Goal: Information Seeking & Learning: Learn about a topic

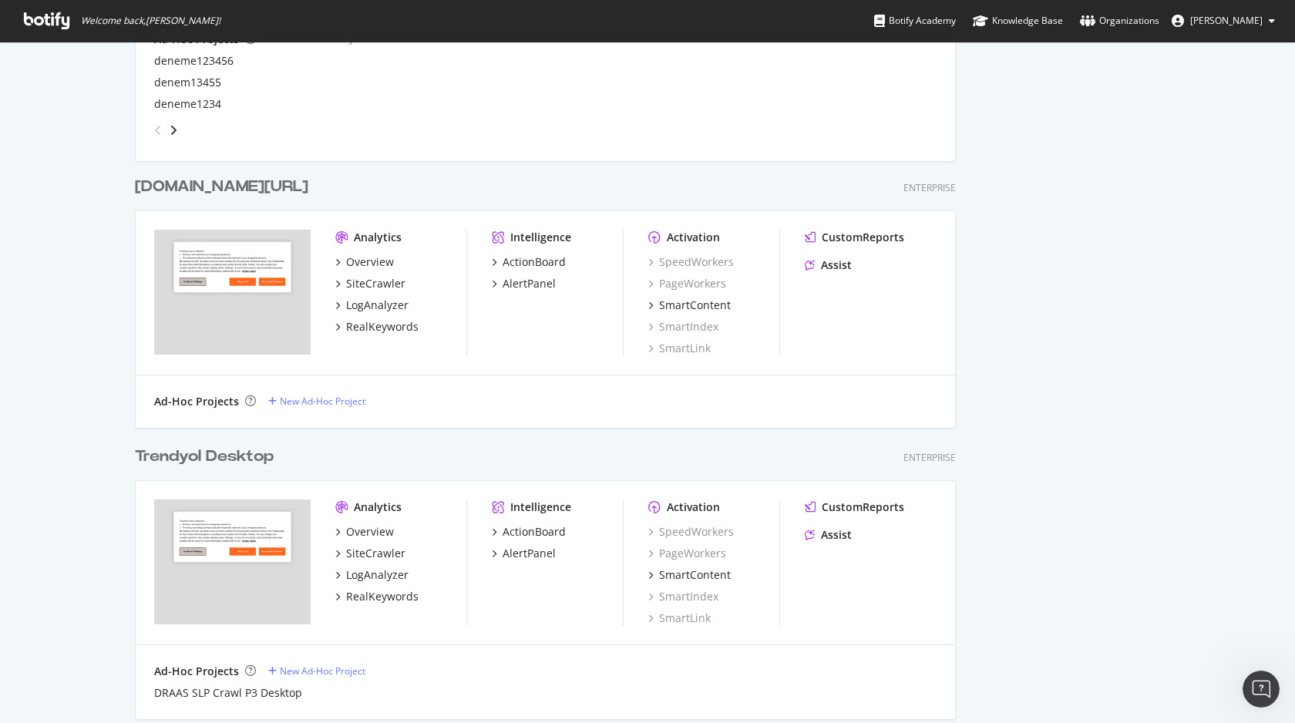
scroll to position [1014, 0]
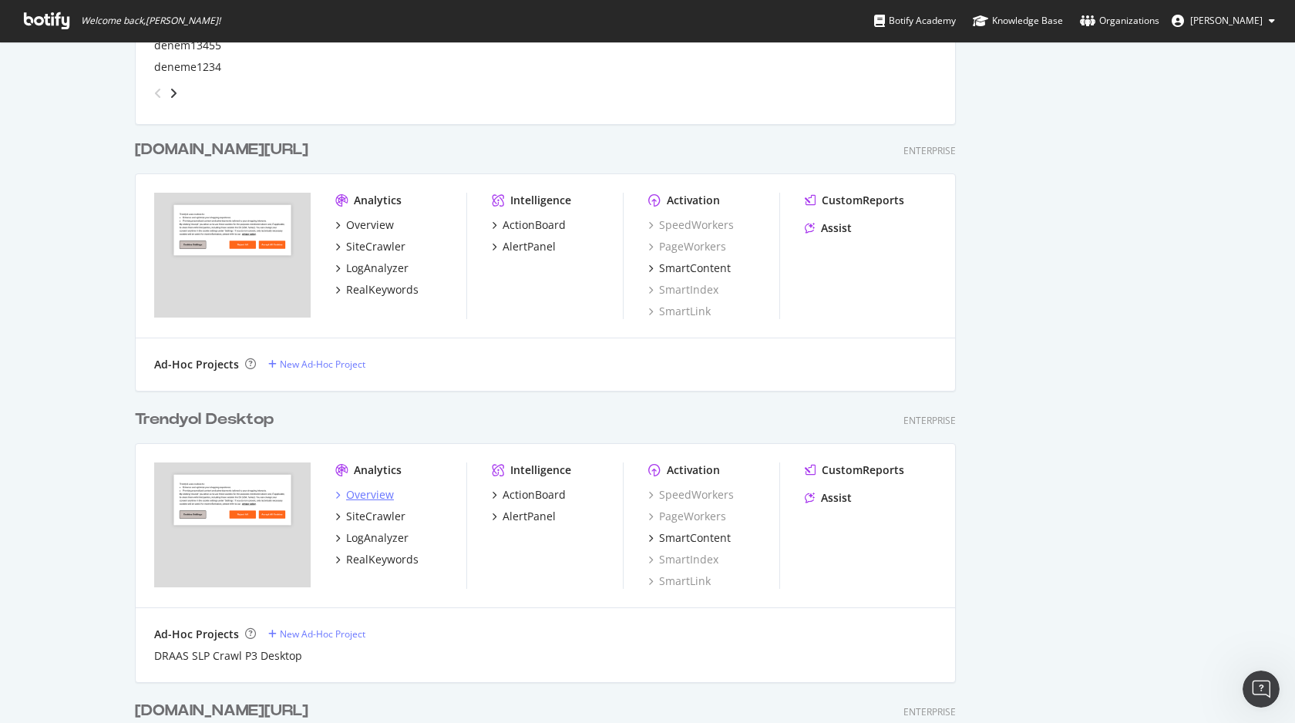
click at [358, 487] on div "Overview" at bounding box center [370, 494] width 48 height 15
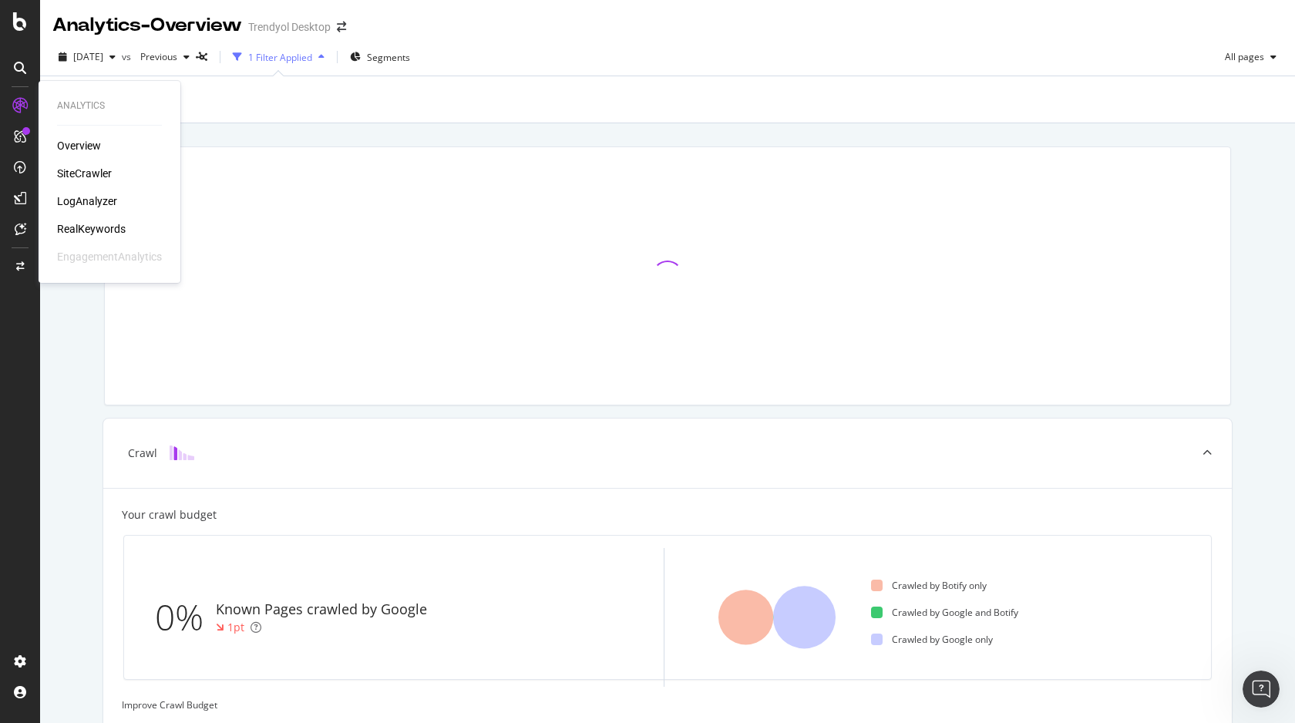
click at [82, 173] on div "SiteCrawler" at bounding box center [84, 173] width 55 height 15
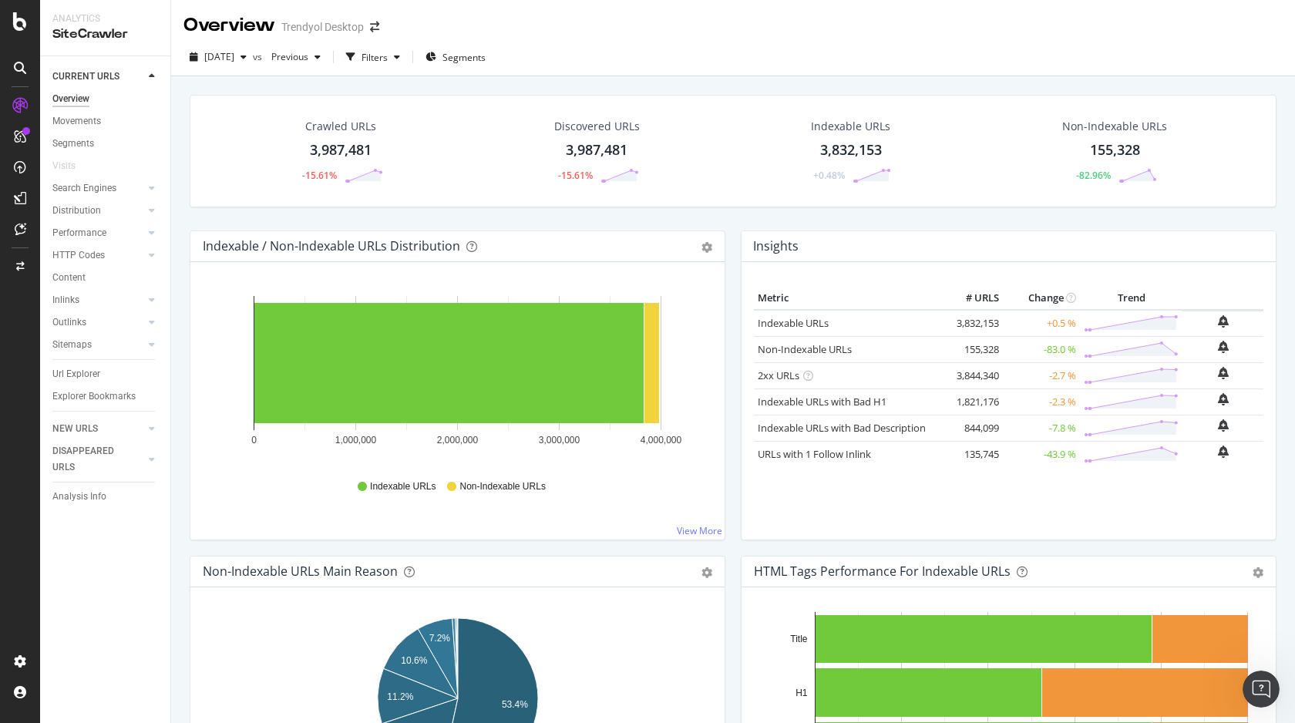
click at [333, 134] on div "Crawled URLs 3,987,481 -15.61%" at bounding box center [341, 151] width 115 height 80
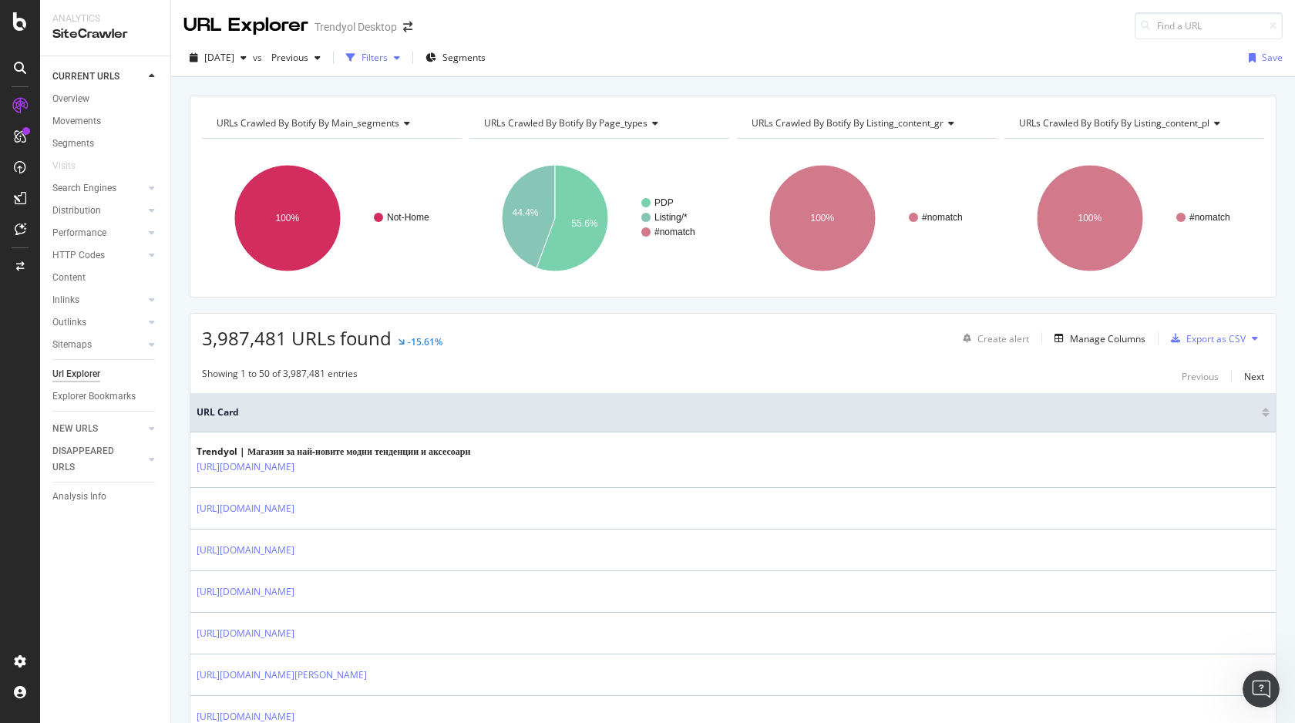
click at [392, 65] on div "Filters" at bounding box center [373, 57] width 66 height 23
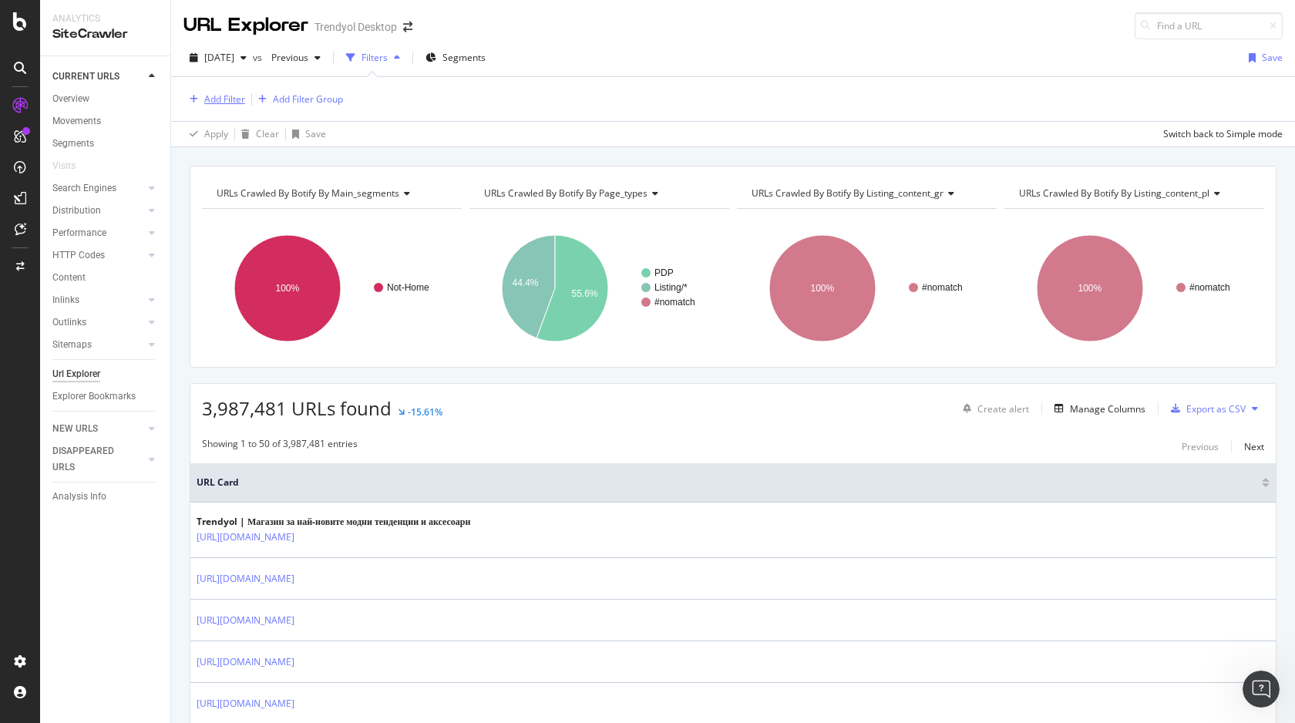
click at [223, 96] on div "Add Filter" at bounding box center [224, 98] width 41 height 13
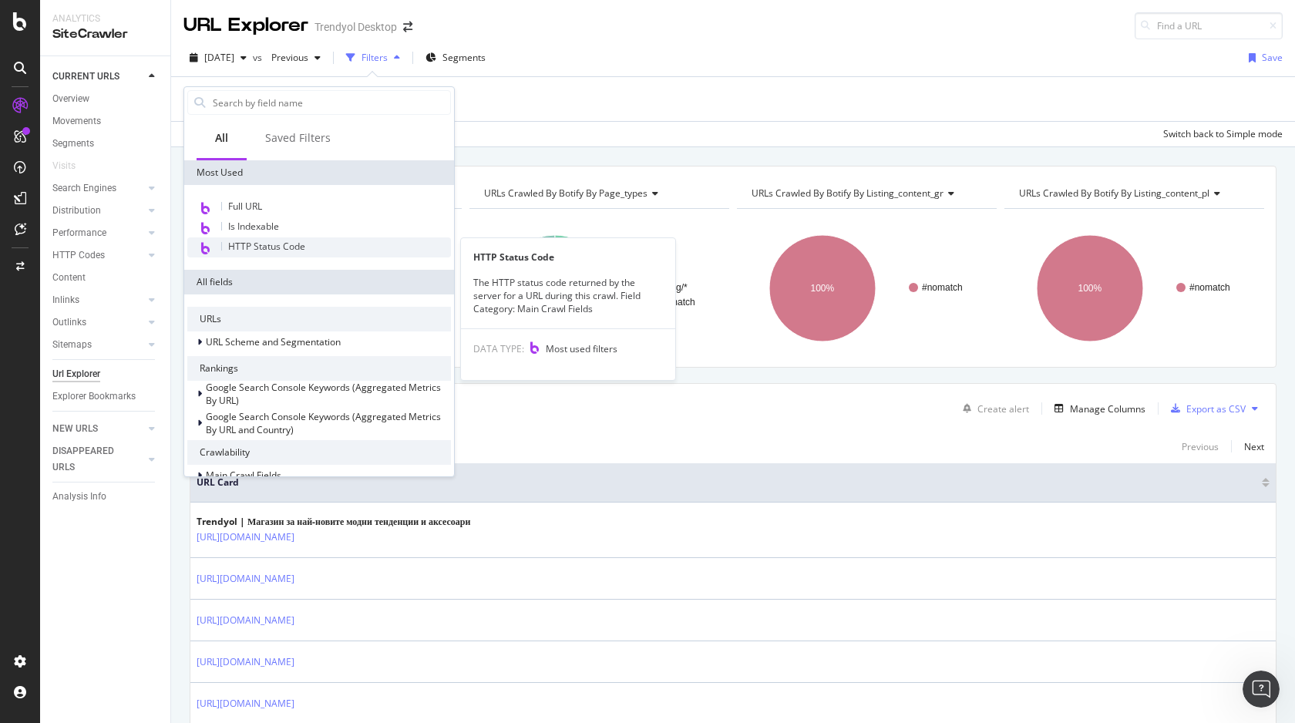
type input "e"
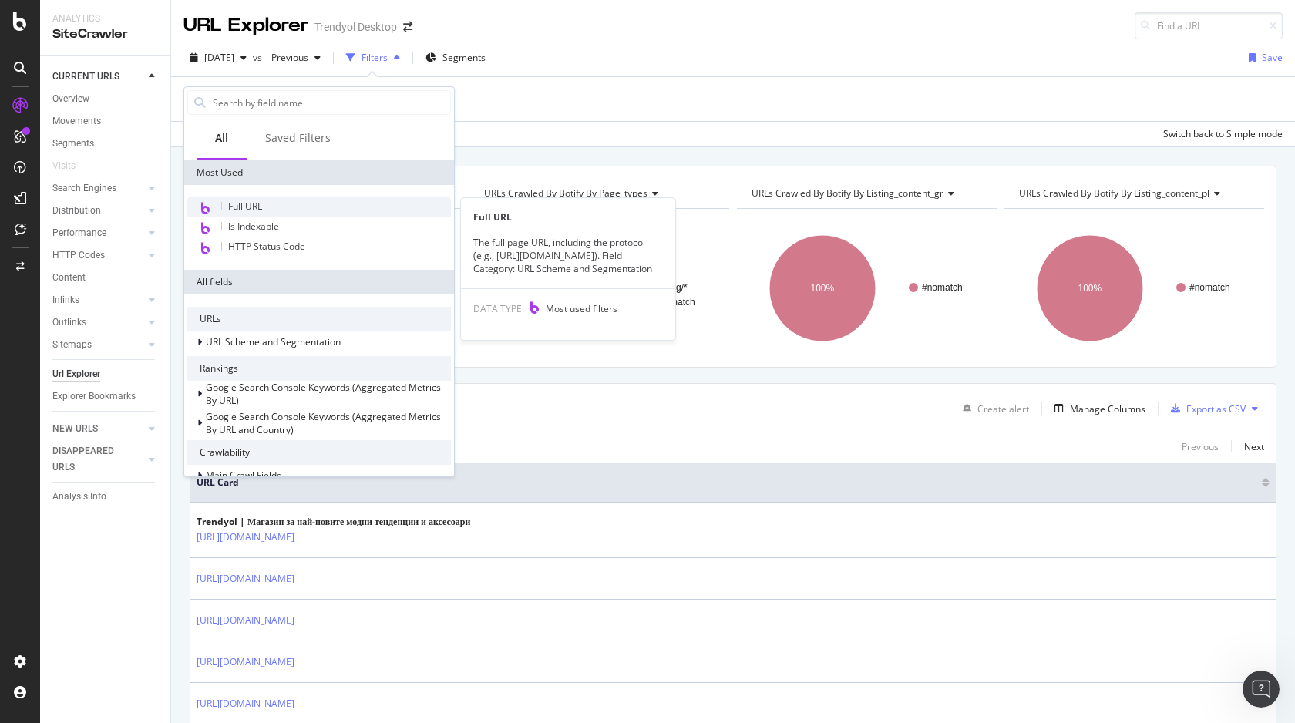
click at [280, 200] on div "Full URL" at bounding box center [319, 207] width 264 height 20
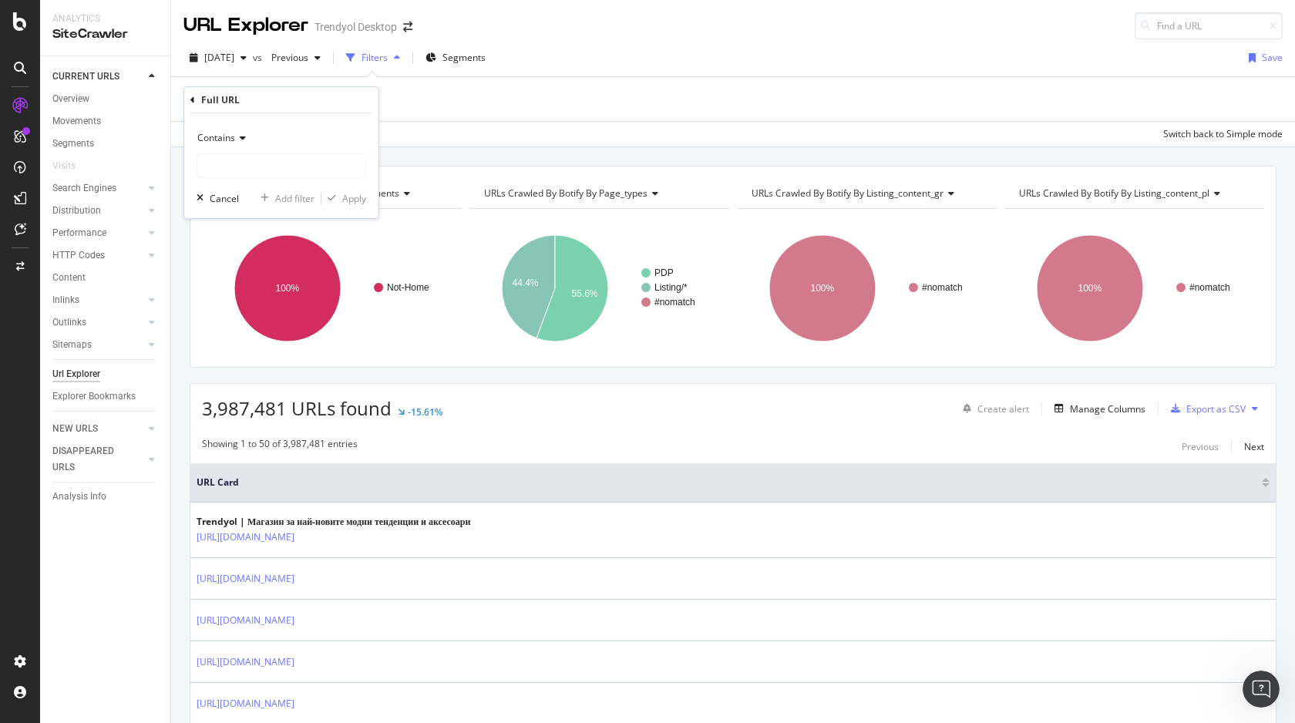
click at [235, 141] on icon at bounding box center [240, 137] width 11 height 9
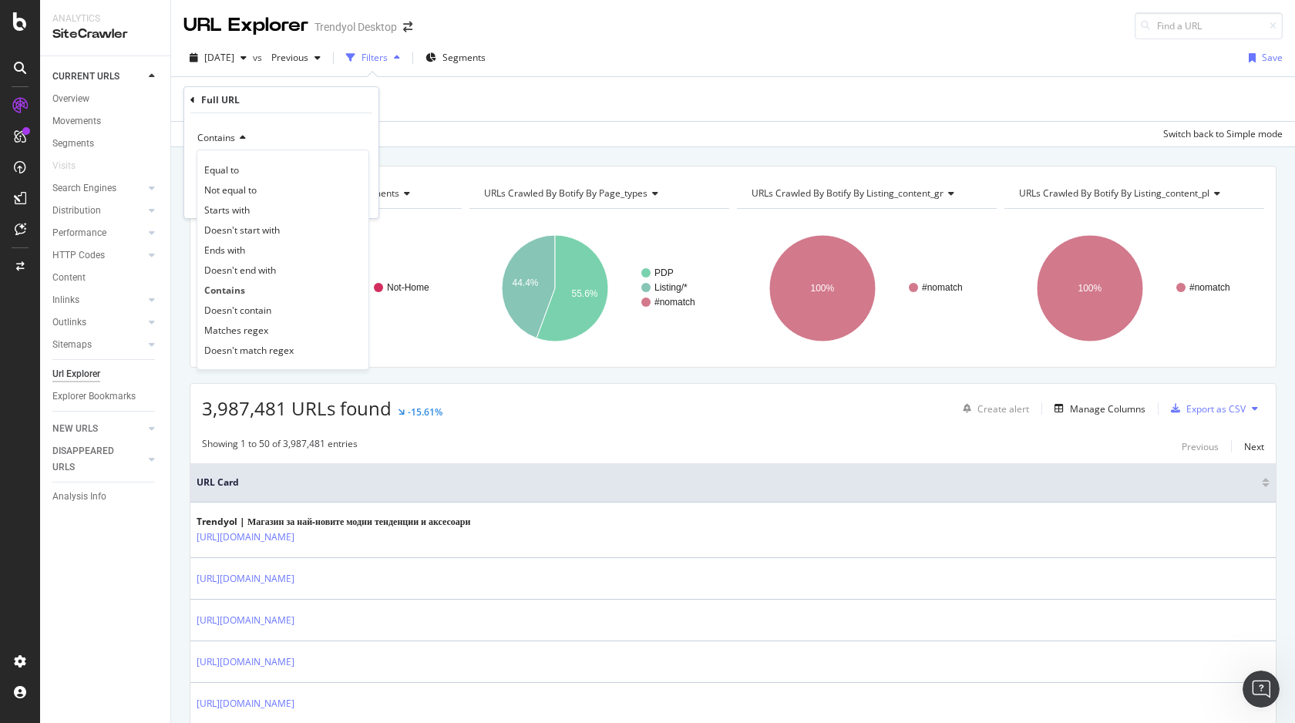
click at [325, 155] on div "Equal to Not equal to Starts with Doesn't start with Ends with Doesn't end with…" at bounding box center [283, 260] width 173 height 220
click at [325, 123] on div "Contains Equal to Not equal to Starts with Doesn't start with Ends with Doesn't…" at bounding box center [281, 165] width 194 height 105
click at [347, 129] on div "Contains" at bounding box center [282, 138] width 170 height 25
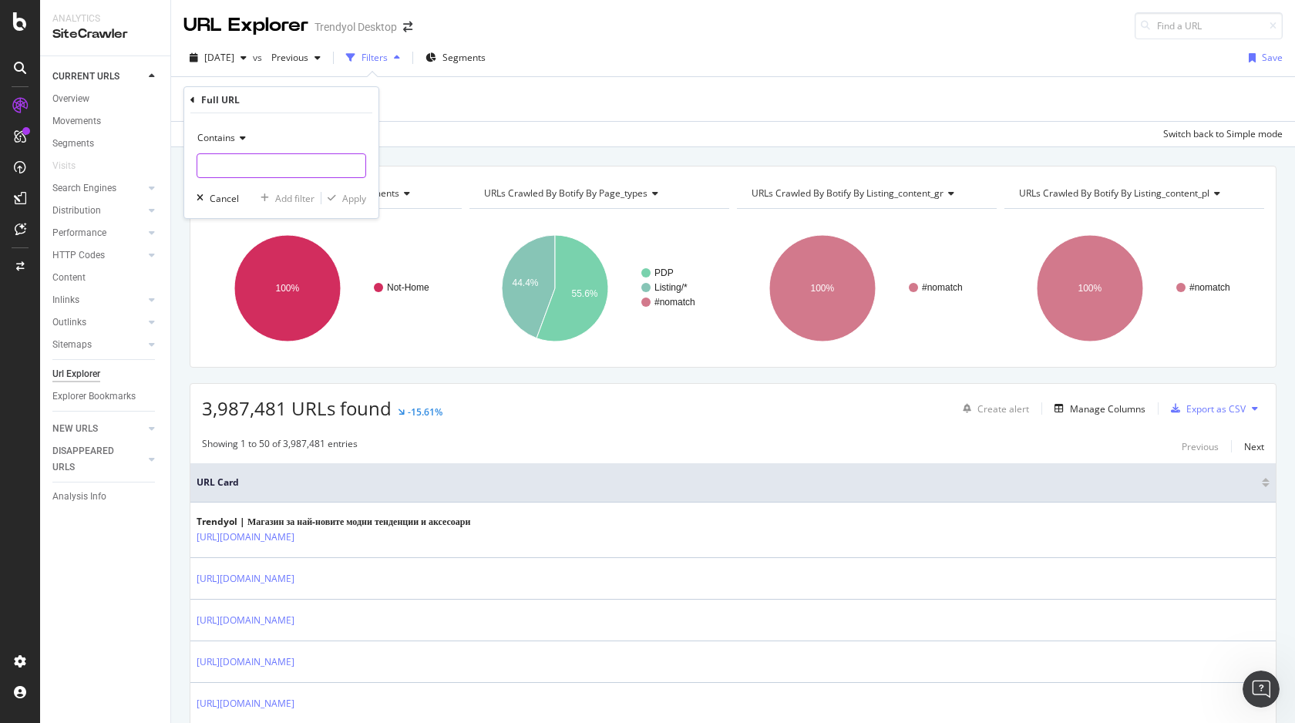
click at [334, 154] on input "text" at bounding box center [281, 165] width 168 height 25
type input "?"
click at [351, 196] on div "Apply" at bounding box center [354, 198] width 24 height 13
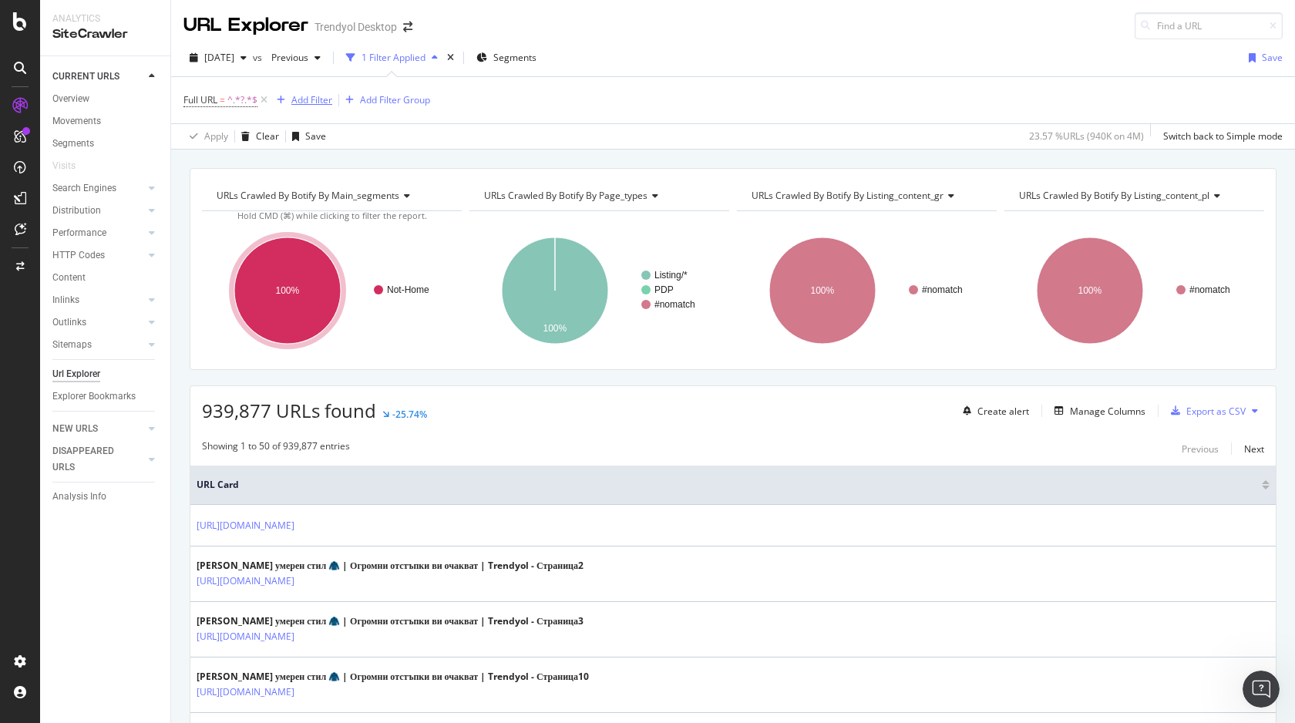
click at [298, 94] on div "Add Filter" at bounding box center [311, 99] width 41 height 13
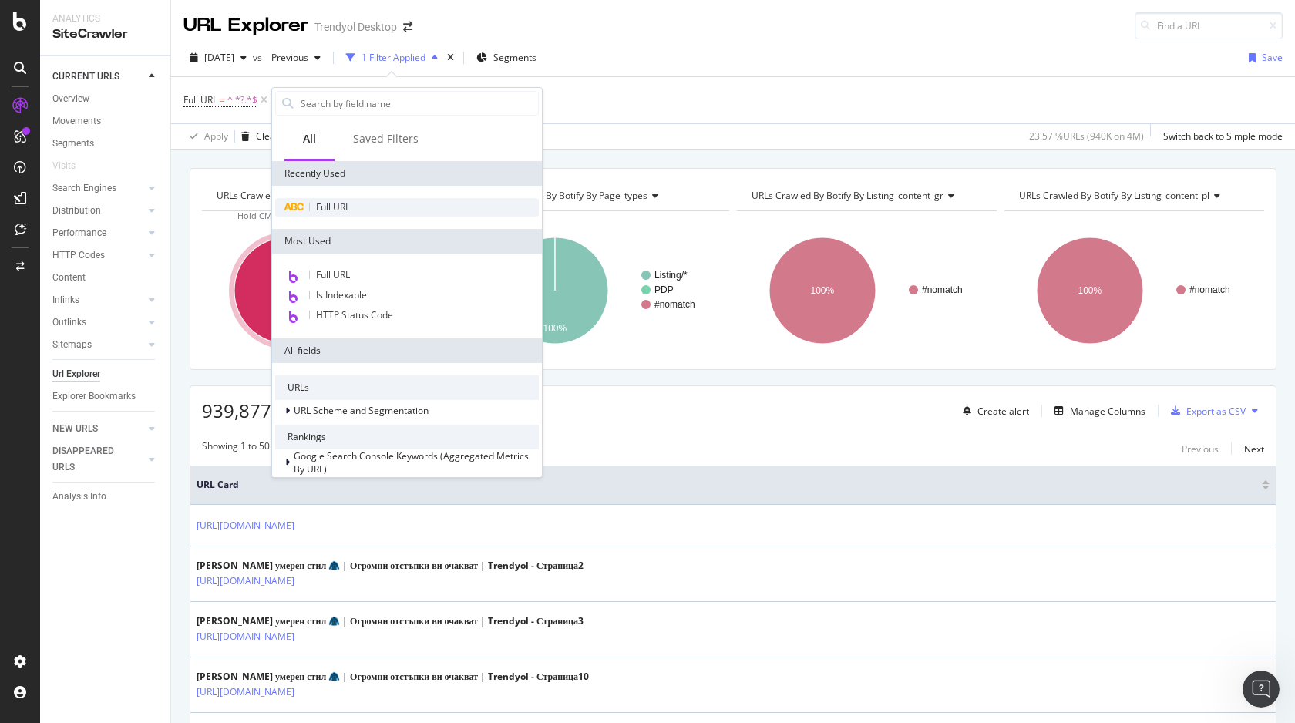
click at [358, 207] on div "Full URL" at bounding box center [407, 207] width 264 height 18
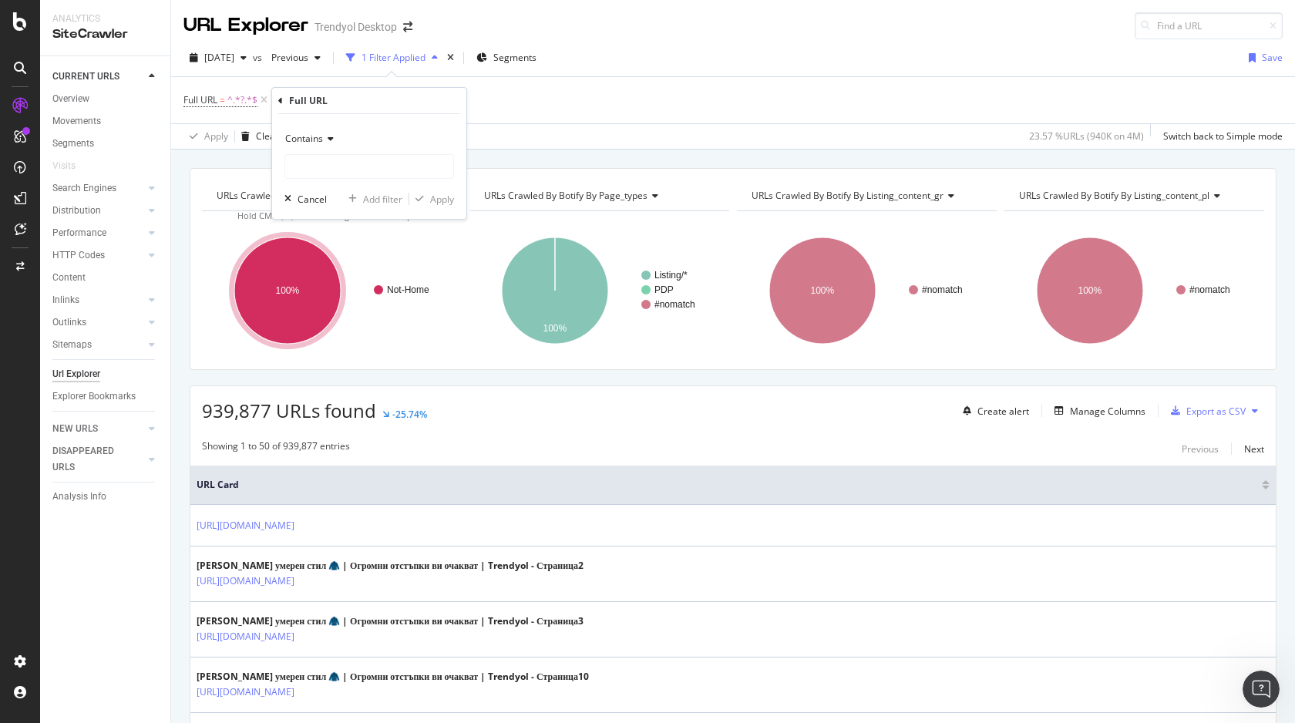
click at [321, 130] on div "Contains" at bounding box center [369, 138] width 170 height 25
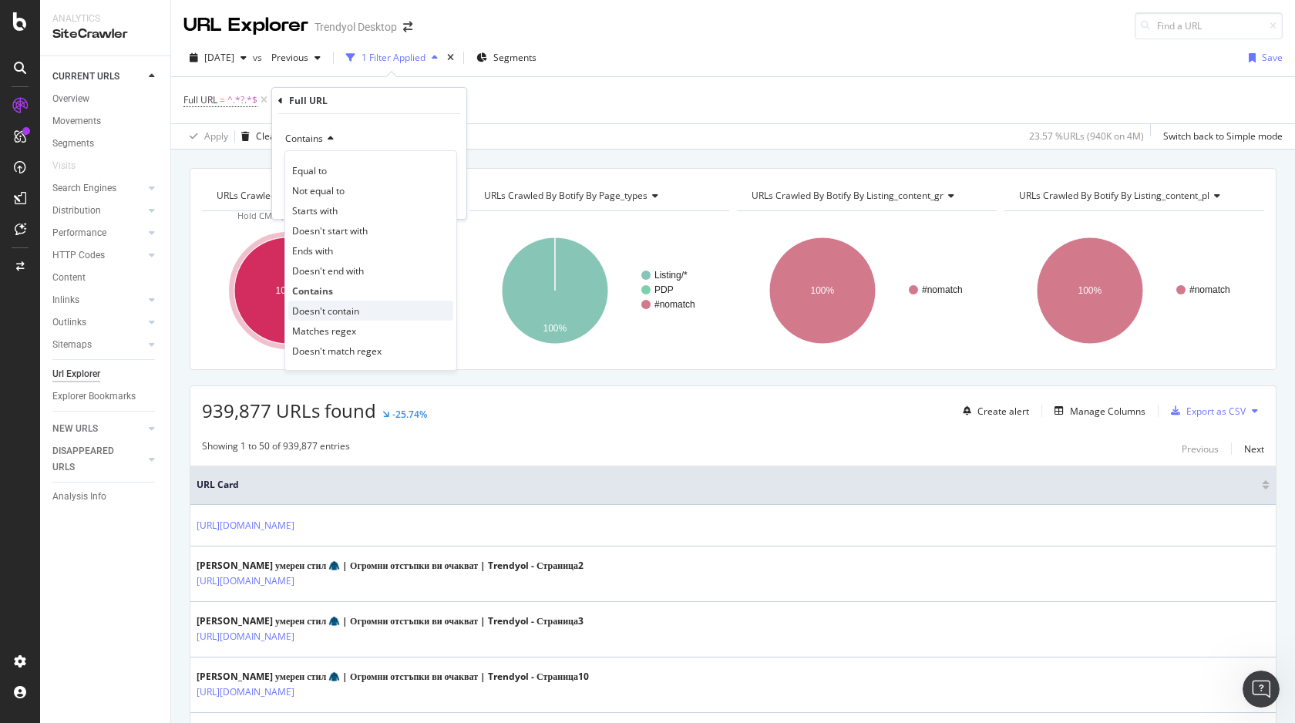
click at [335, 307] on span "Doesn't contain" at bounding box center [325, 310] width 67 height 13
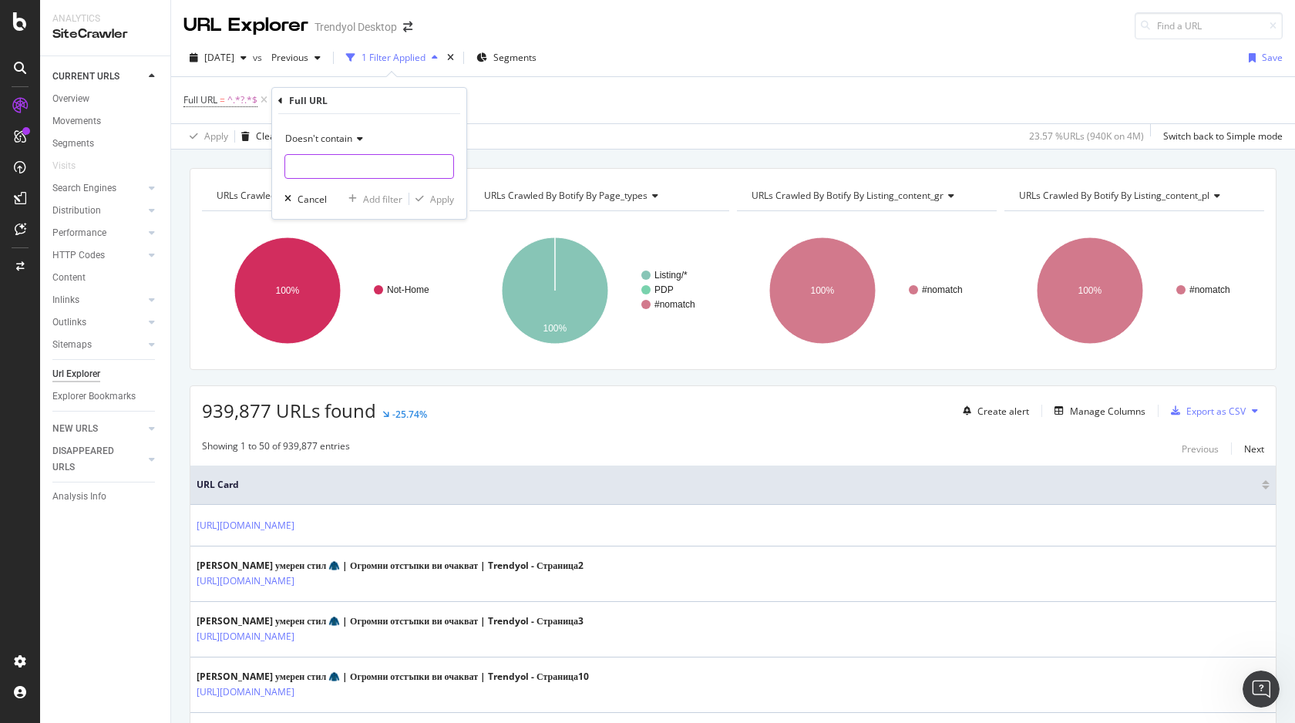
click at [330, 166] on input "text" at bounding box center [369, 166] width 168 height 25
type input "pi="
click at [452, 193] on div "Apply" at bounding box center [442, 199] width 24 height 13
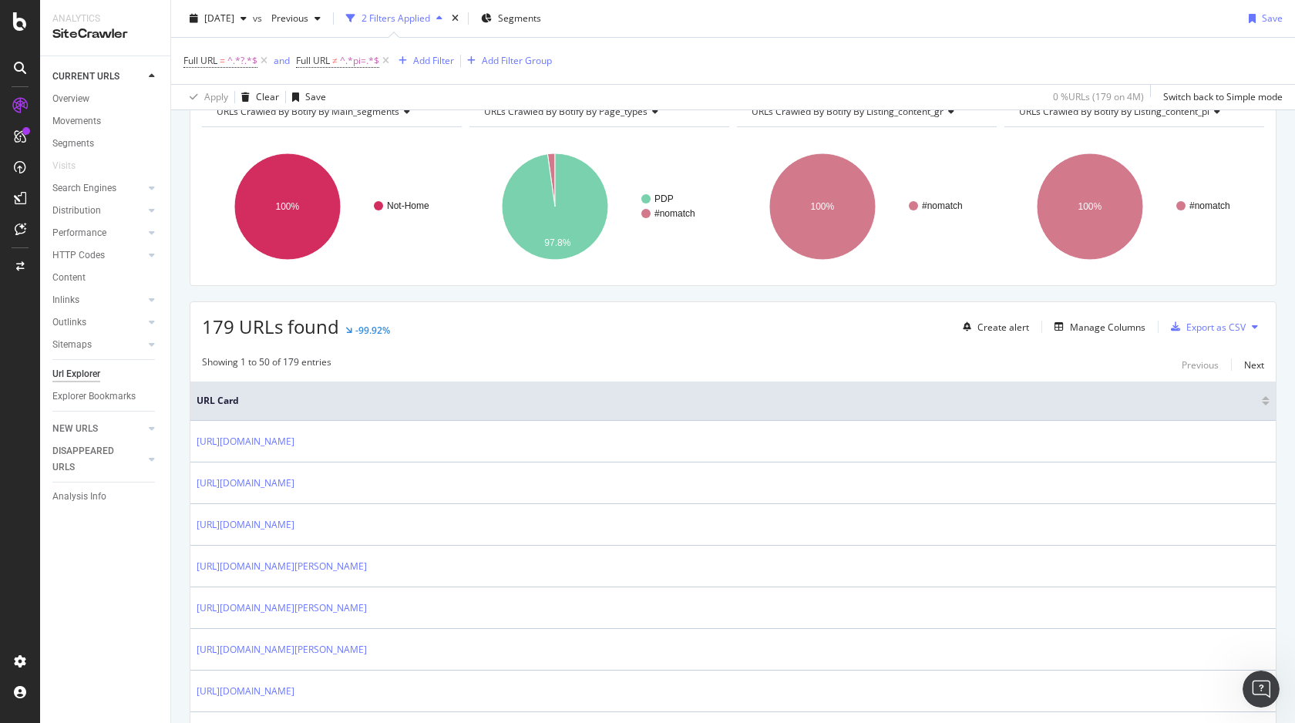
scroll to position [79, 0]
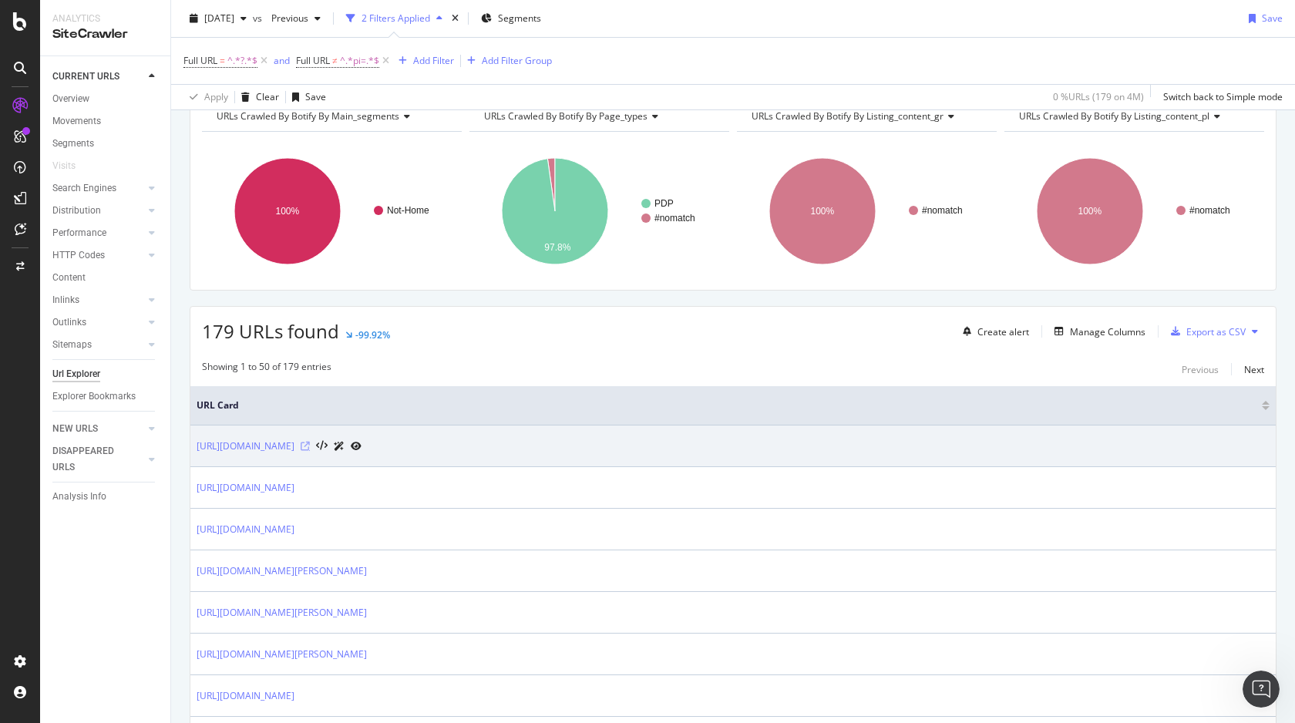
click at [310, 448] on icon at bounding box center [305, 446] width 9 height 9
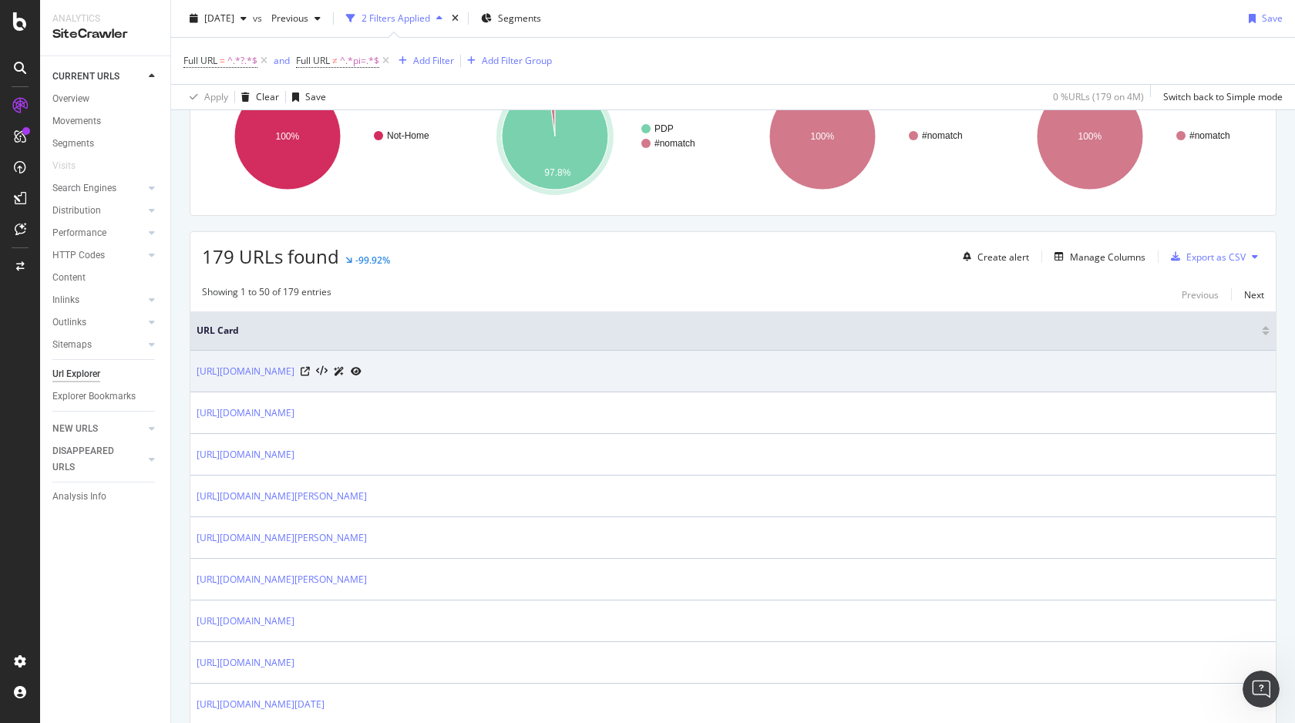
scroll to position [172, 0]
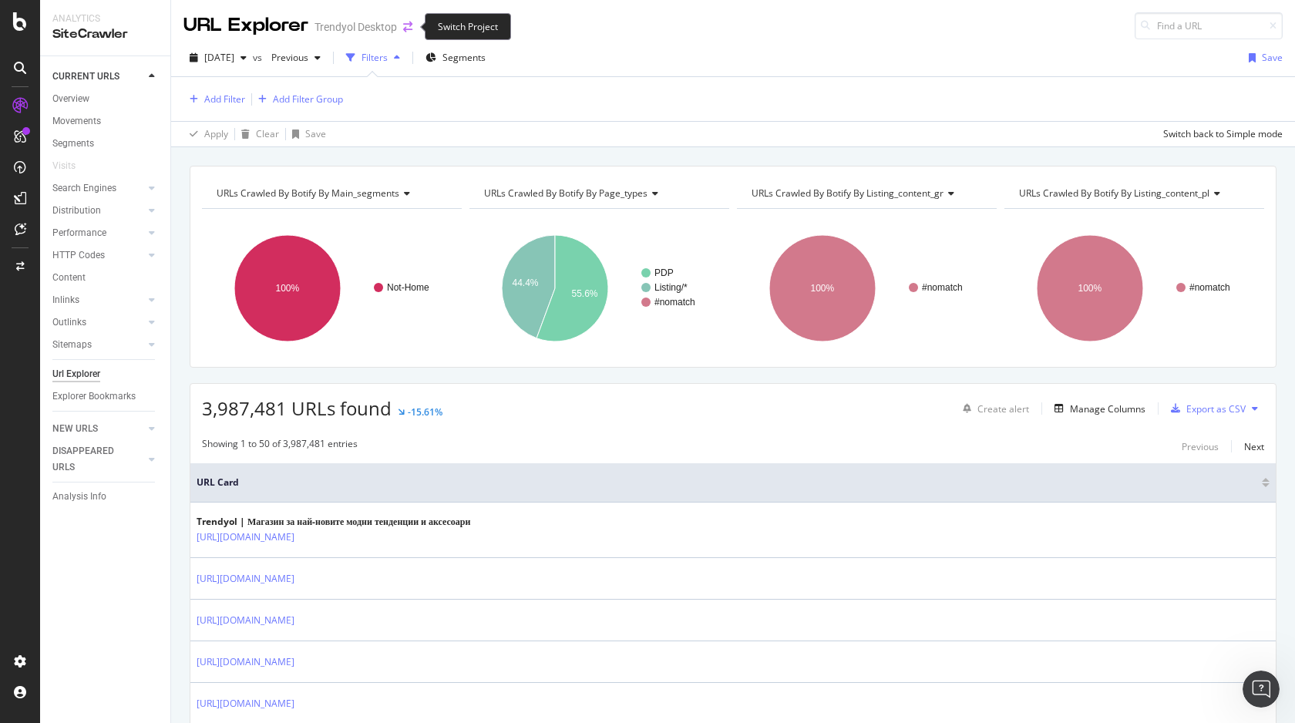
click at [406, 30] on icon "arrow-right-arrow-left" at bounding box center [407, 27] width 9 height 11
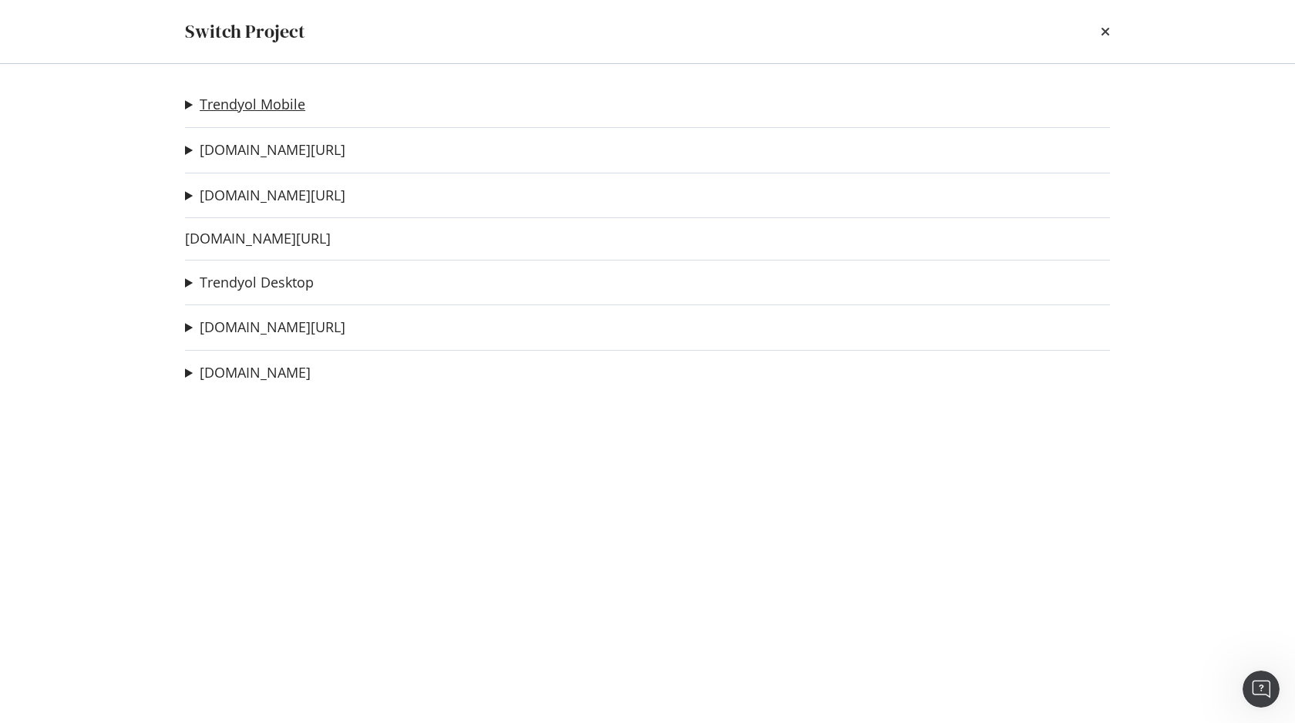
click at [287, 106] on link "Trendyol Mobile" at bounding box center [253, 104] width 106 height 16
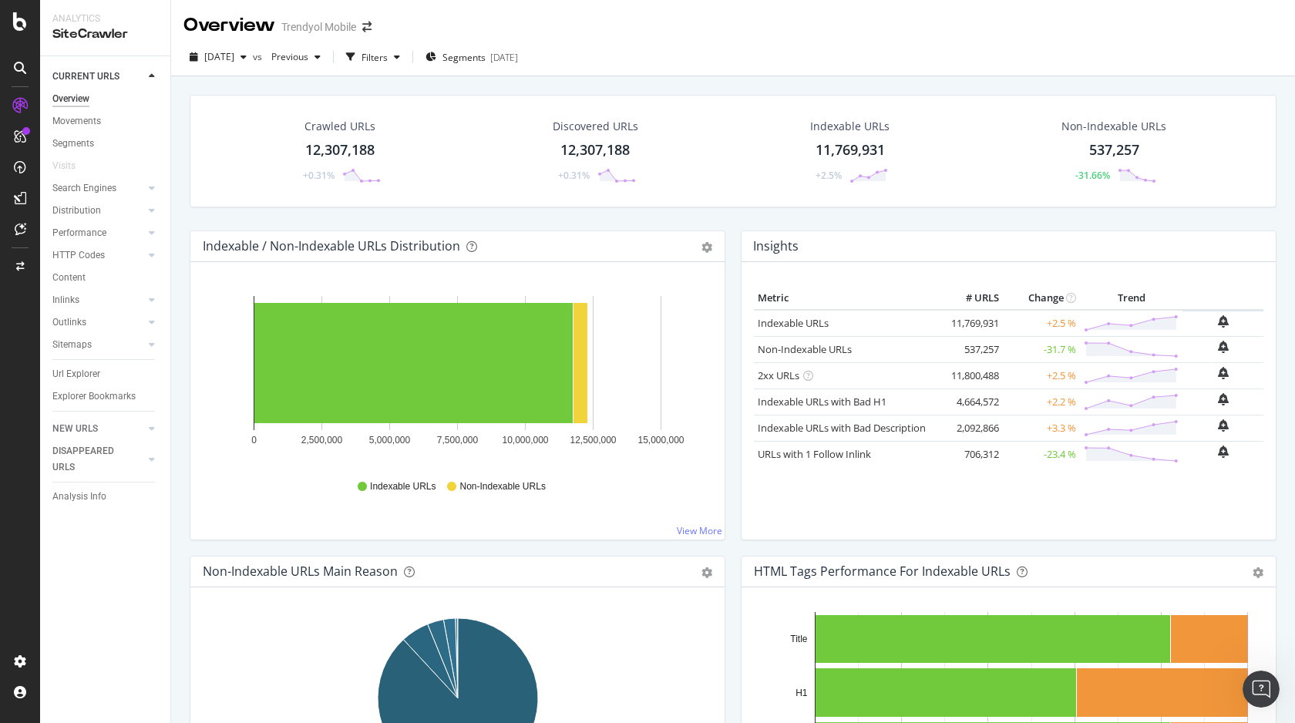
click at [331, 160] on div "Crawled URLs 12,307,188 +0.31%" at bounding box center [340, 151] width 112 height 80
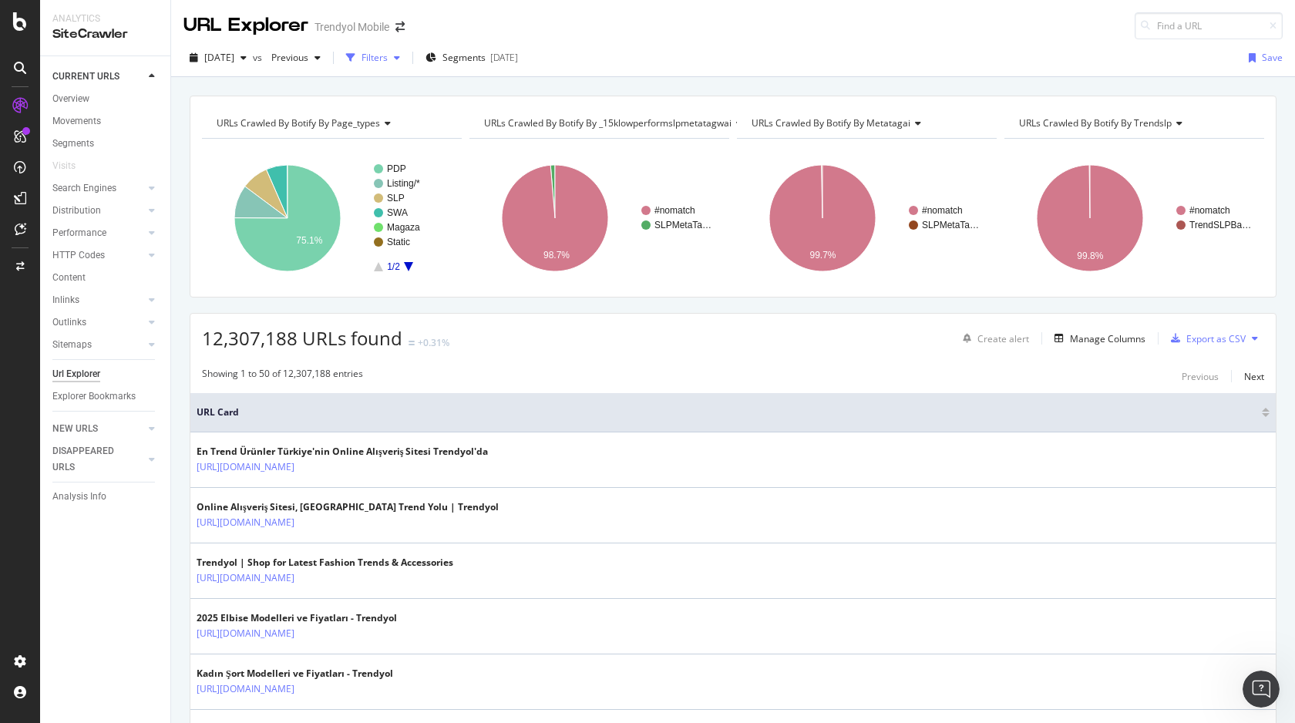
click at [361, 61] on div "button" at bounding box center [351, 58] width 22 height 22
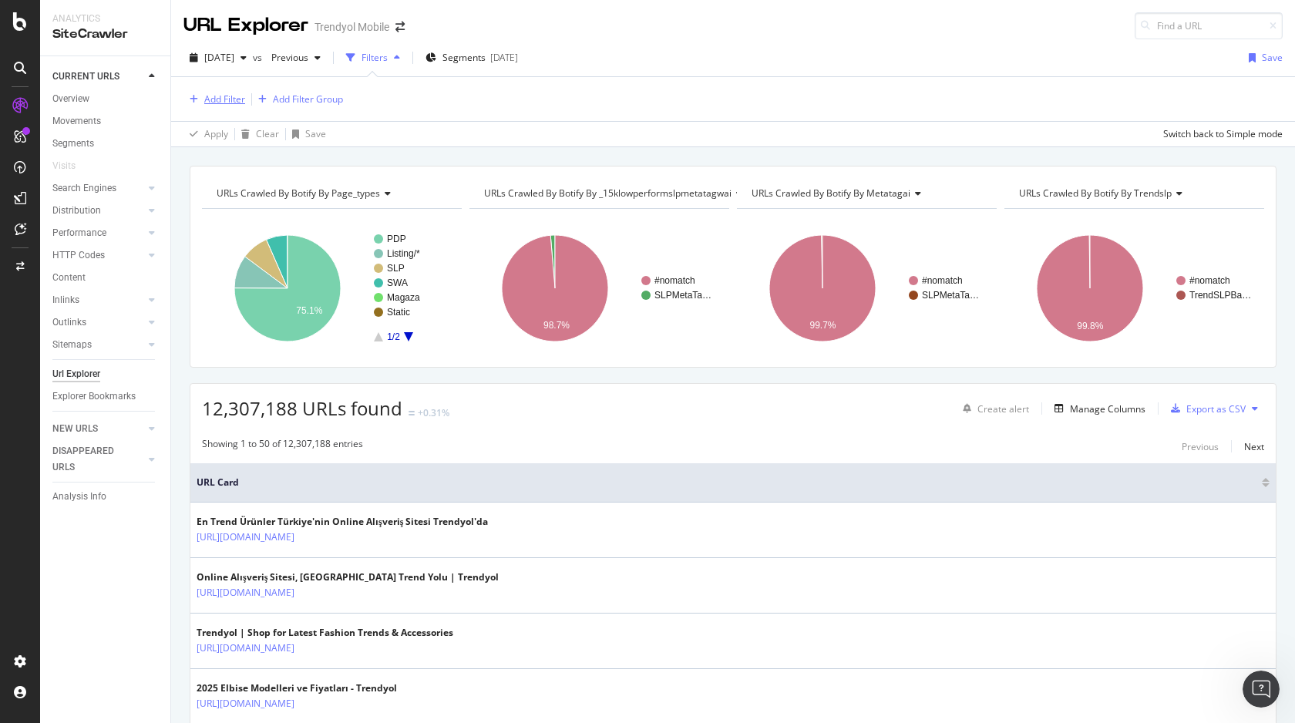
click at [234, 99] on div "Add Filter" at bounding box center [224, 98] width 41 height 13
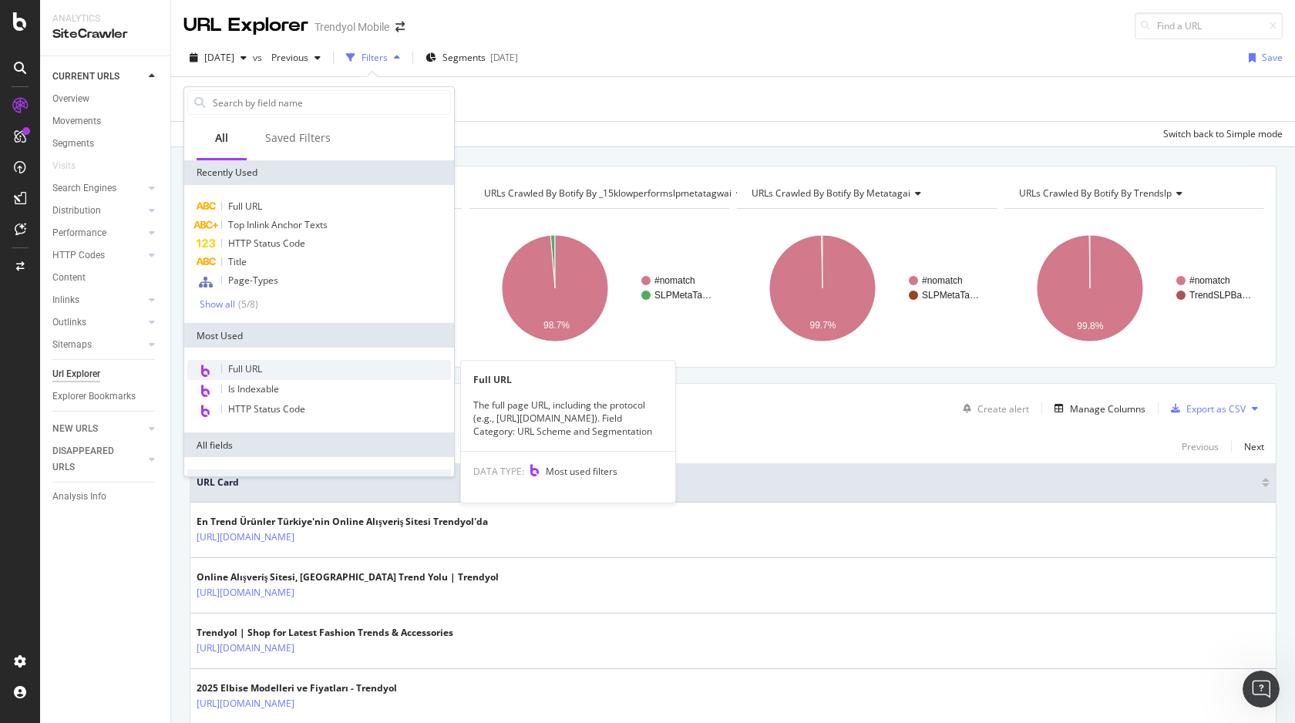
click at [283, 372] on div "Full URL" at bounding box center [319, 370] width 264 height 20
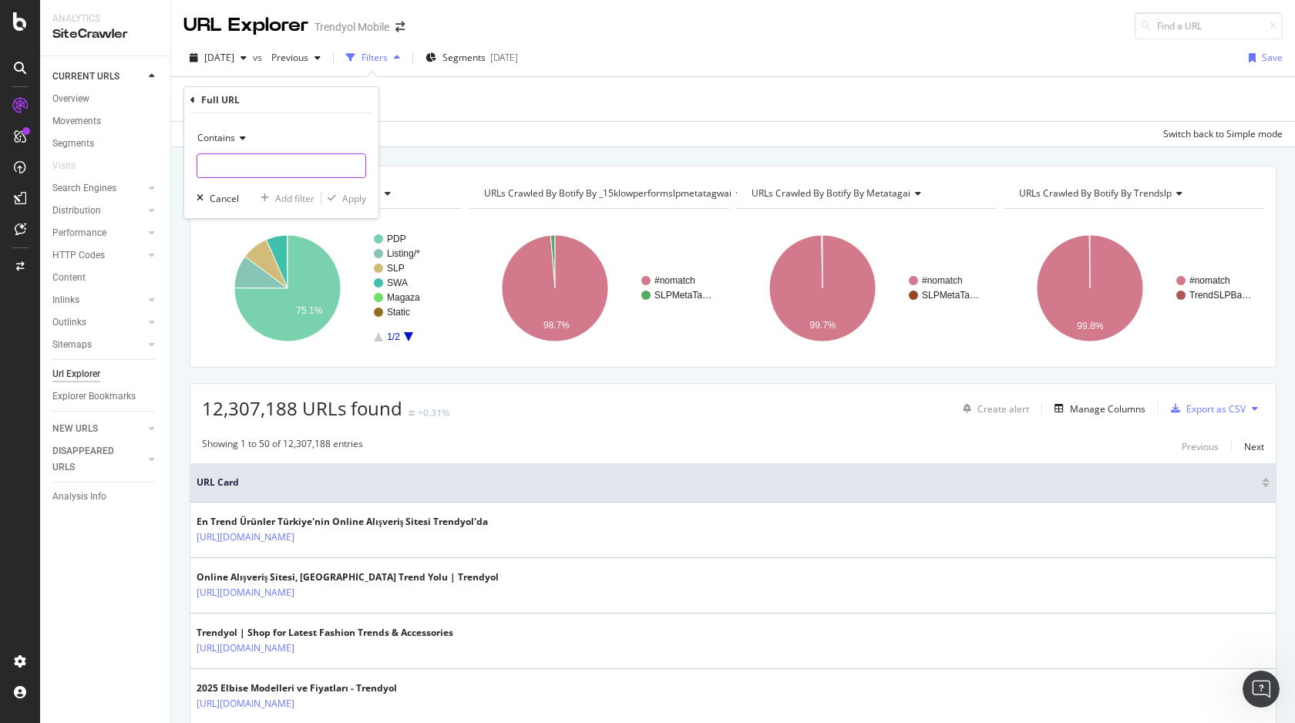
click at [273, 168] on input "text" at bounding box center [281, 165] width 168 height 25
type input "?"
click at [343, 194] on div "Apply" at bounding box center [354, 198] width 24 height 13
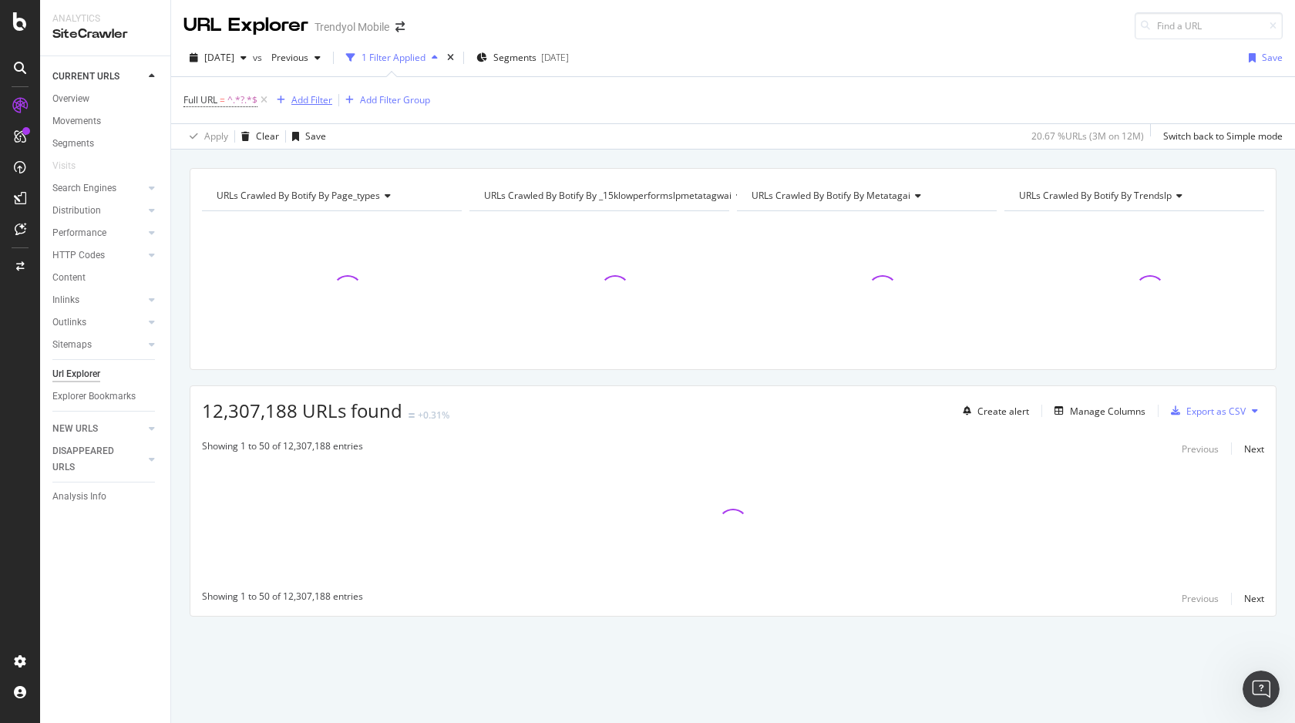
click at [316, 102] on div "Add Filter" at bounding box center [311, 99] width 41 height 13
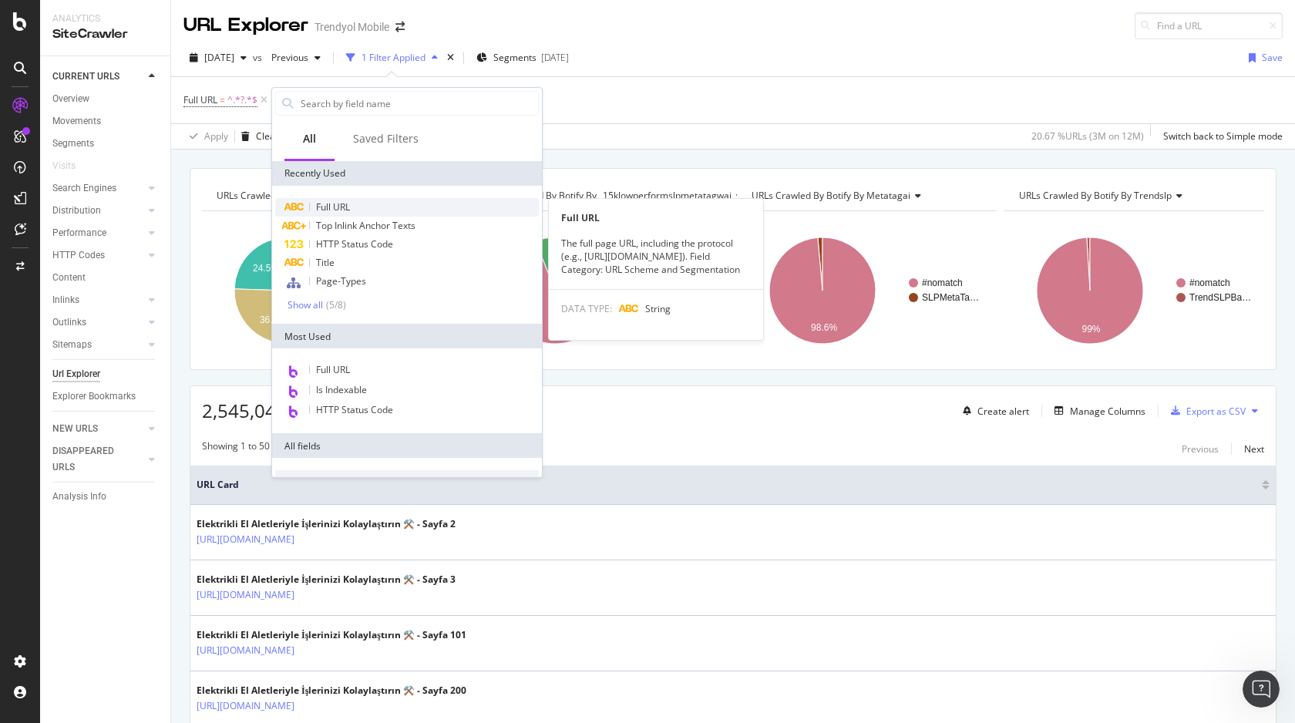
click at [356, 201] on div "Full URL" at bounding box center [407, 207] width 264 height 18
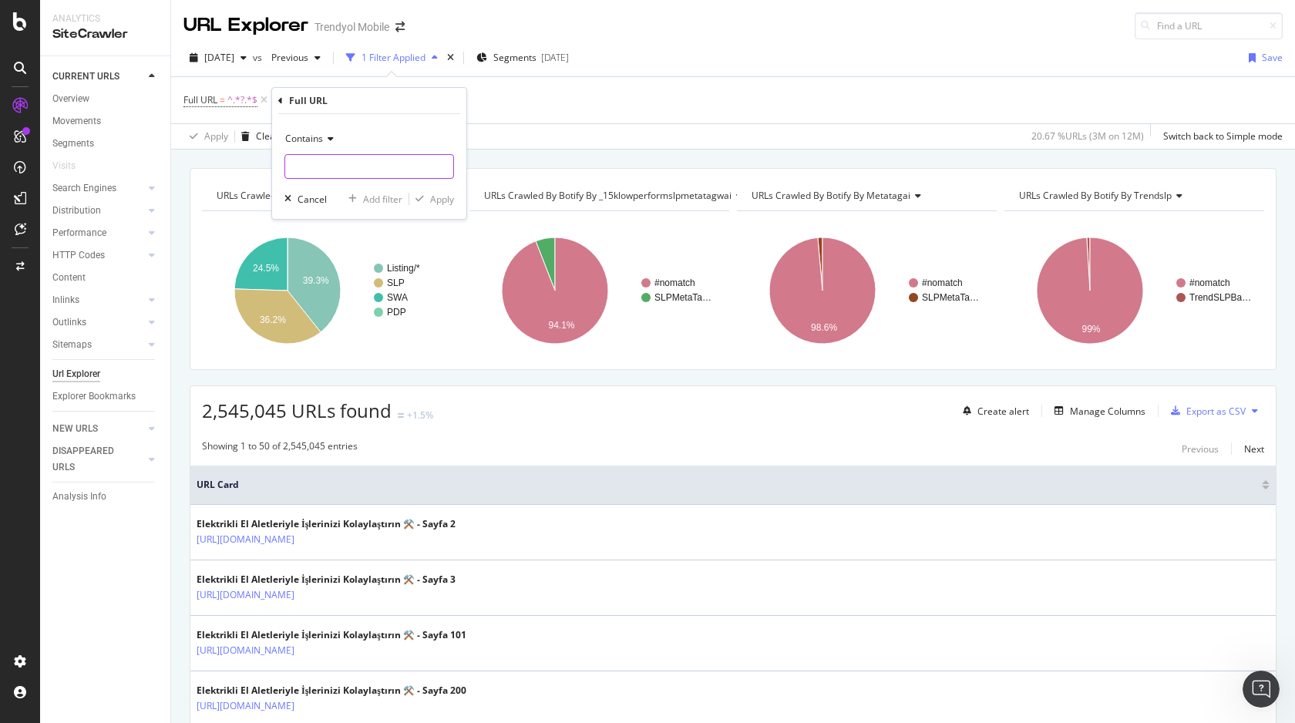
click at [348, 163] on input "text" at bounding box center [369, 166] width 168 height 25
click at [323, 126] on div "Contains" at bounding box center [369, 138] width 170 height 25
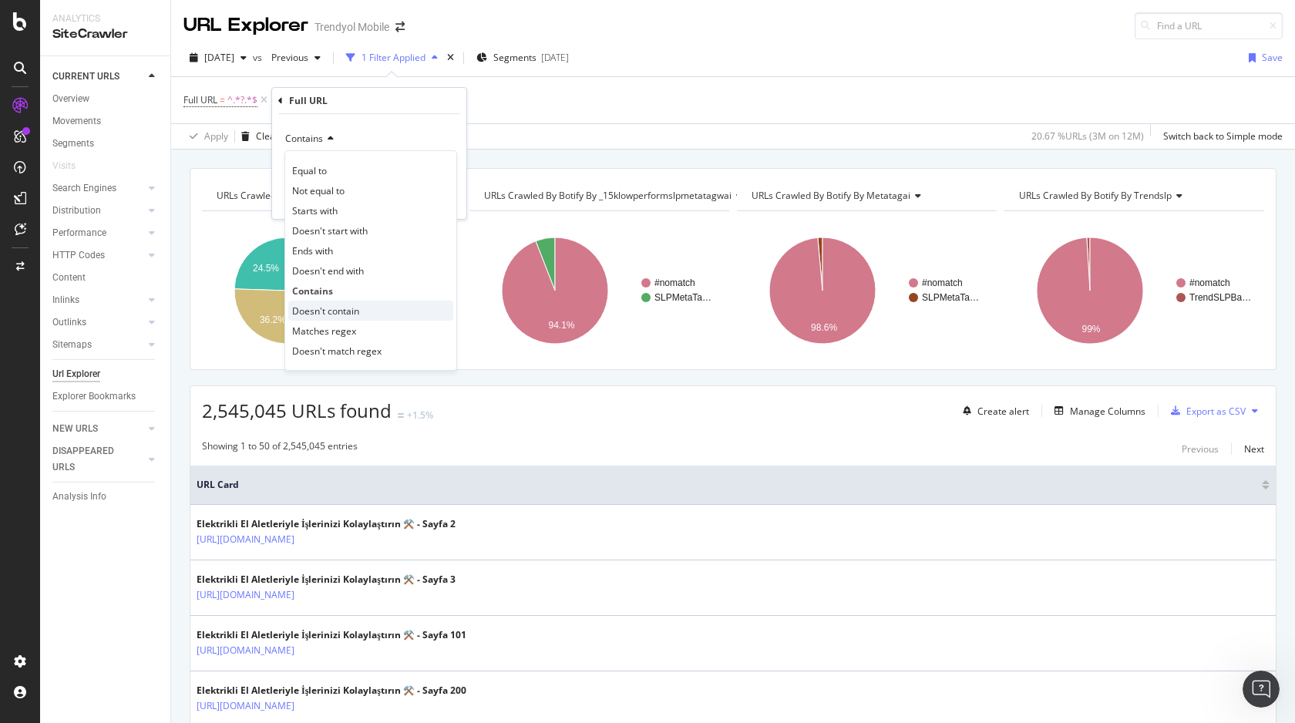
click at [331, 308] on span "Doesn't contain" at bounding box center [325, 310] width 67 height 13
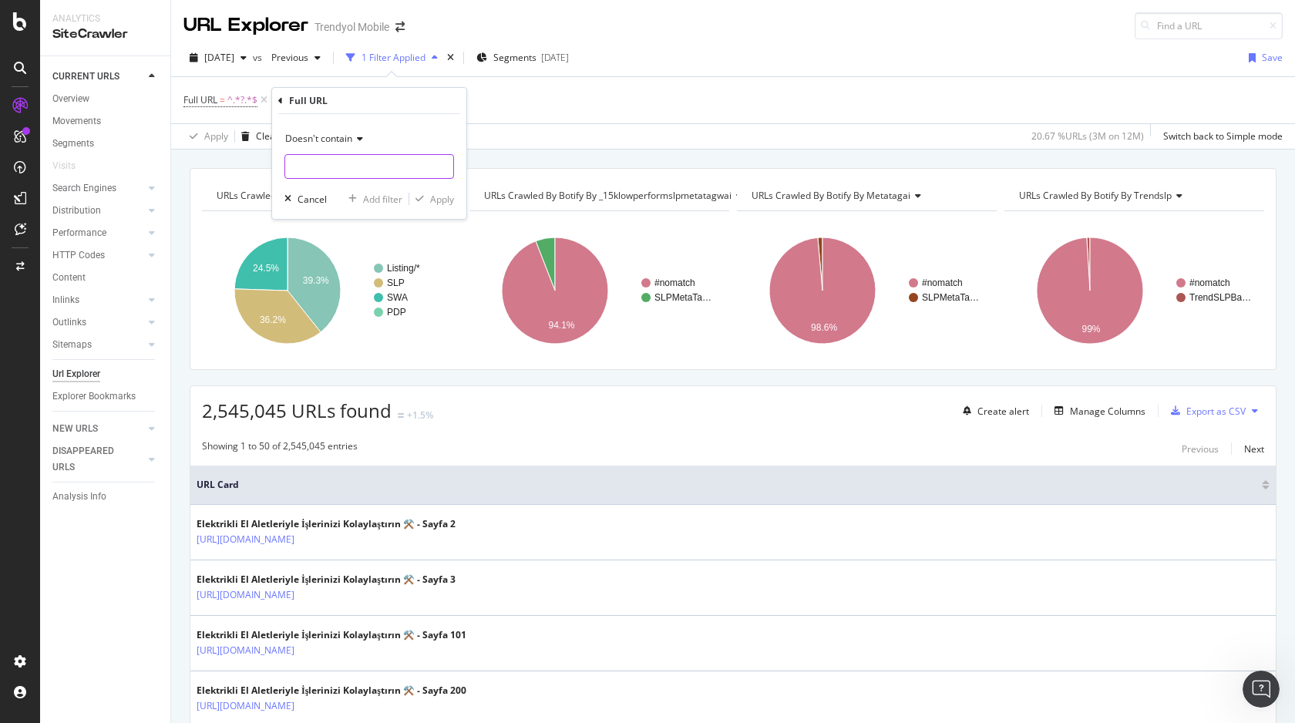
click at [349, 154] on input "text" at bounding box center [369, 166] width 168 height 25
type input "pi="
click at [431, 210] on div "Doesn't contain pi= Cancel Add filter Apply" at bounding box center [369, 166] width 194 height 105
click at [435, 196] on div "Apply" at bounding box center [442, 199] width 24 height 13
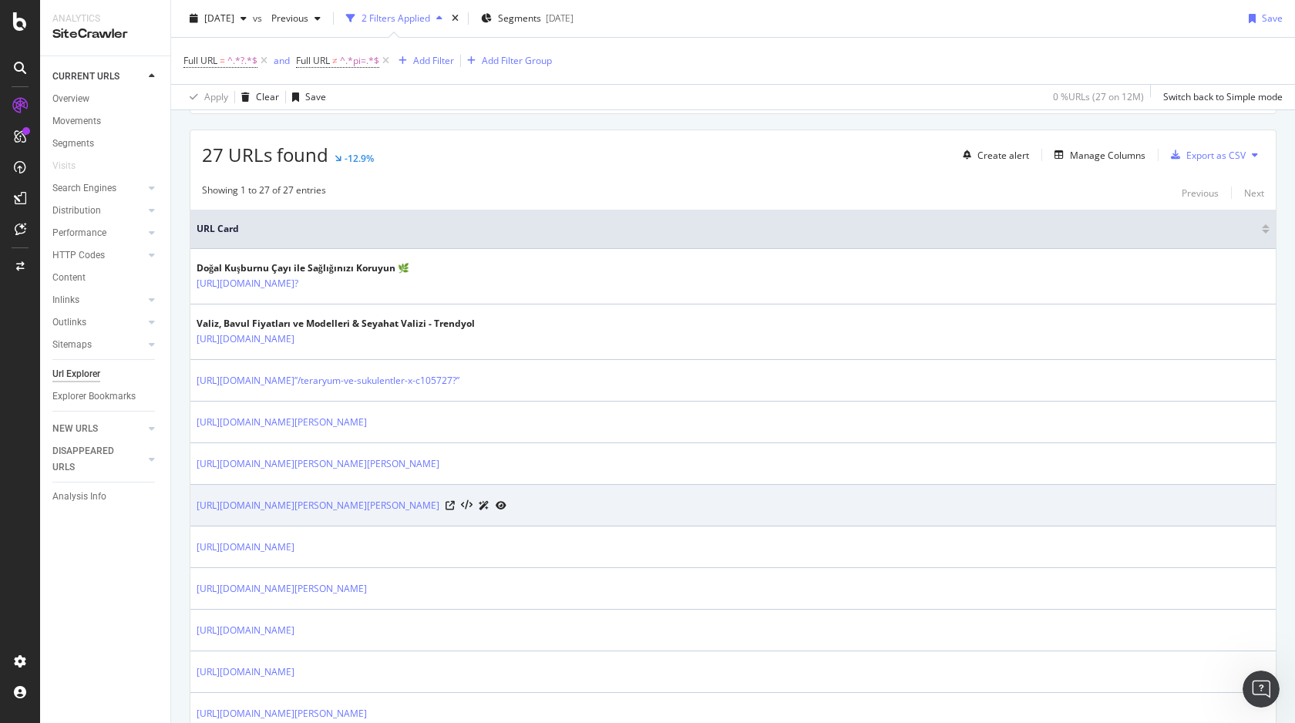
scroll to position [255, 0]
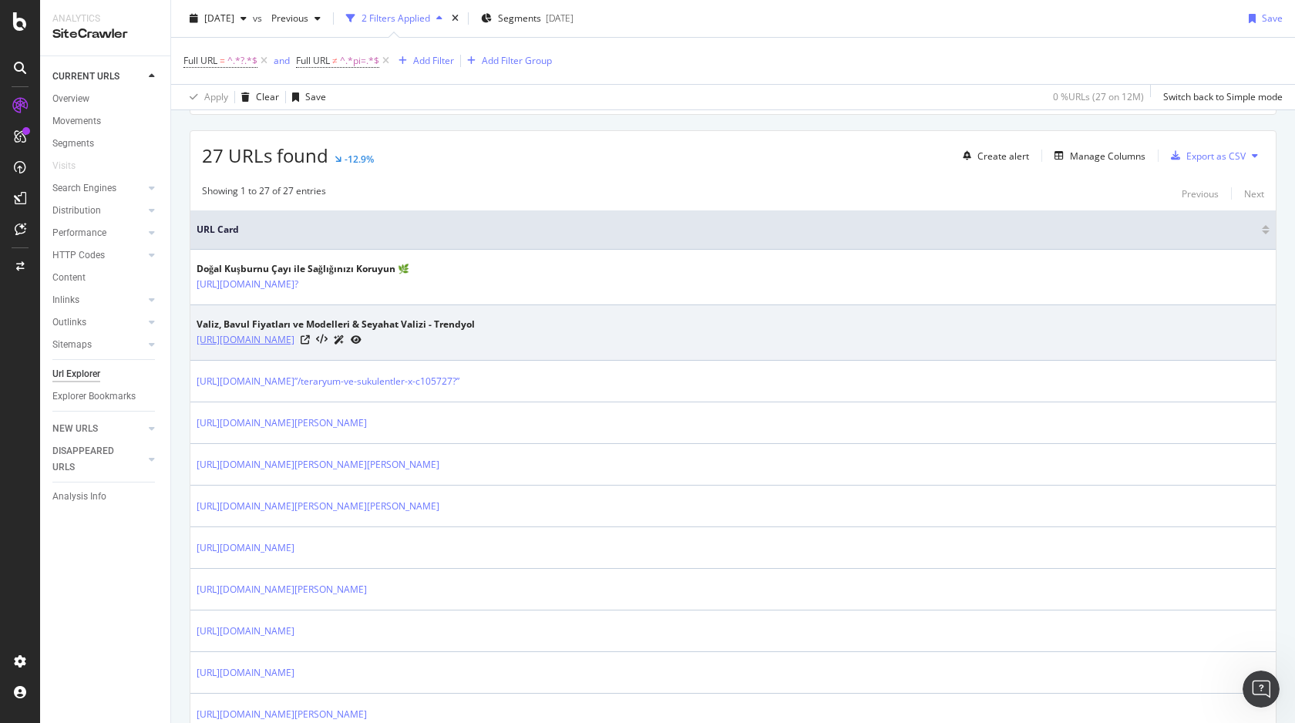
click at [294, 335] on link "[URL][DOMAIN_NAME]" at bounding box center [246, 339] width 98 height 15
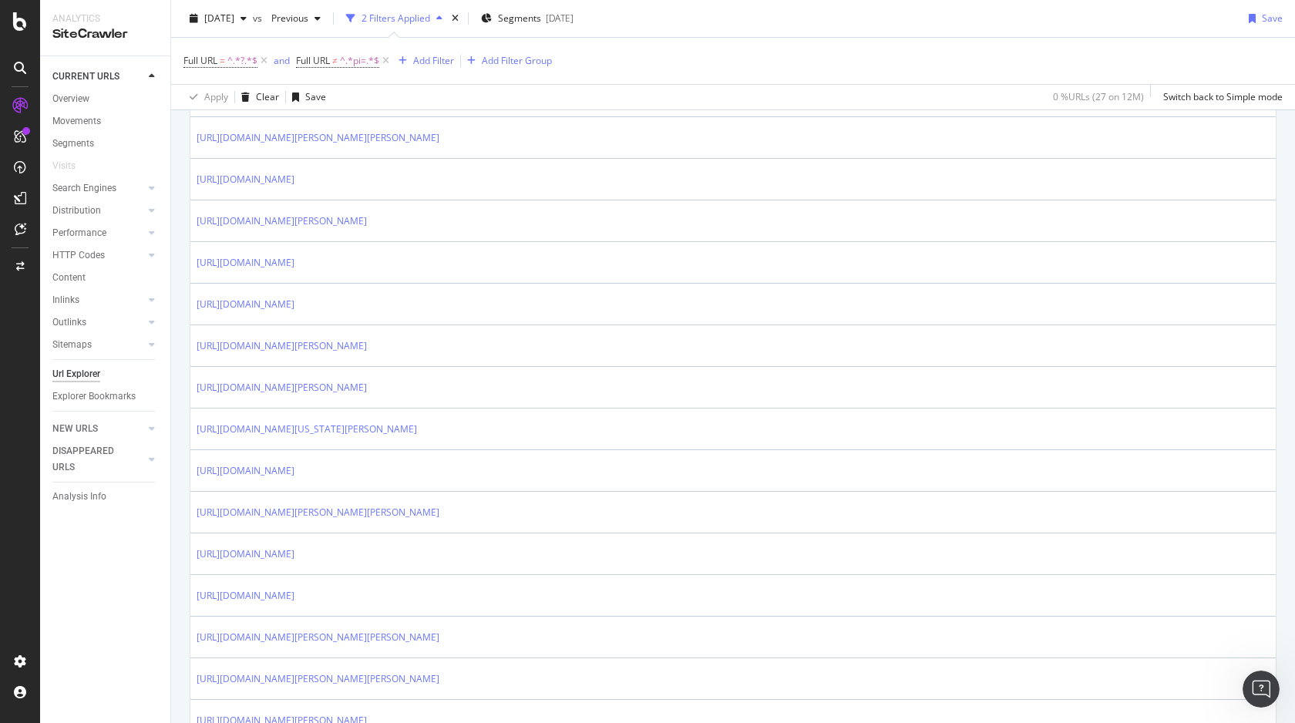
scroll to position [628, 0]
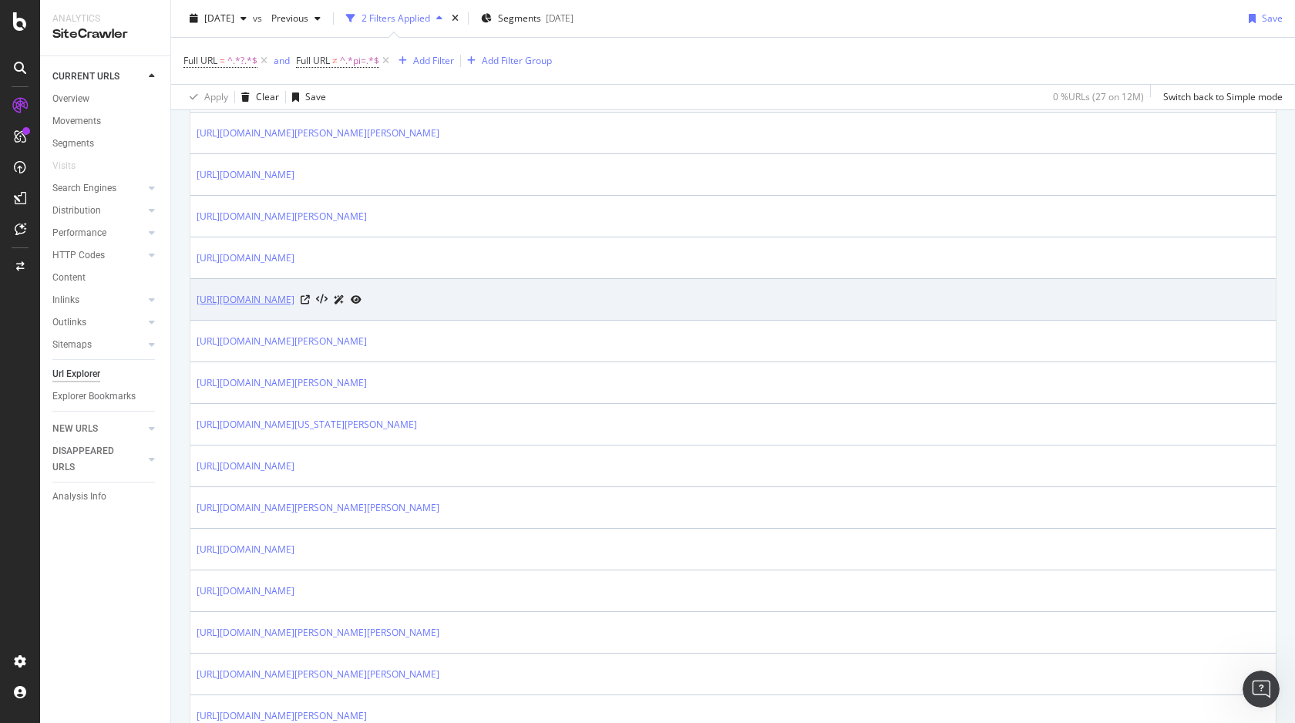
click at [294, 308] on link "https://www.trendyol.com/travel-polo/kucuk-boy-kirilmaz-valiz-krem-fusya-1017-p…" at bounding box center [246, 299] width 98 height 15
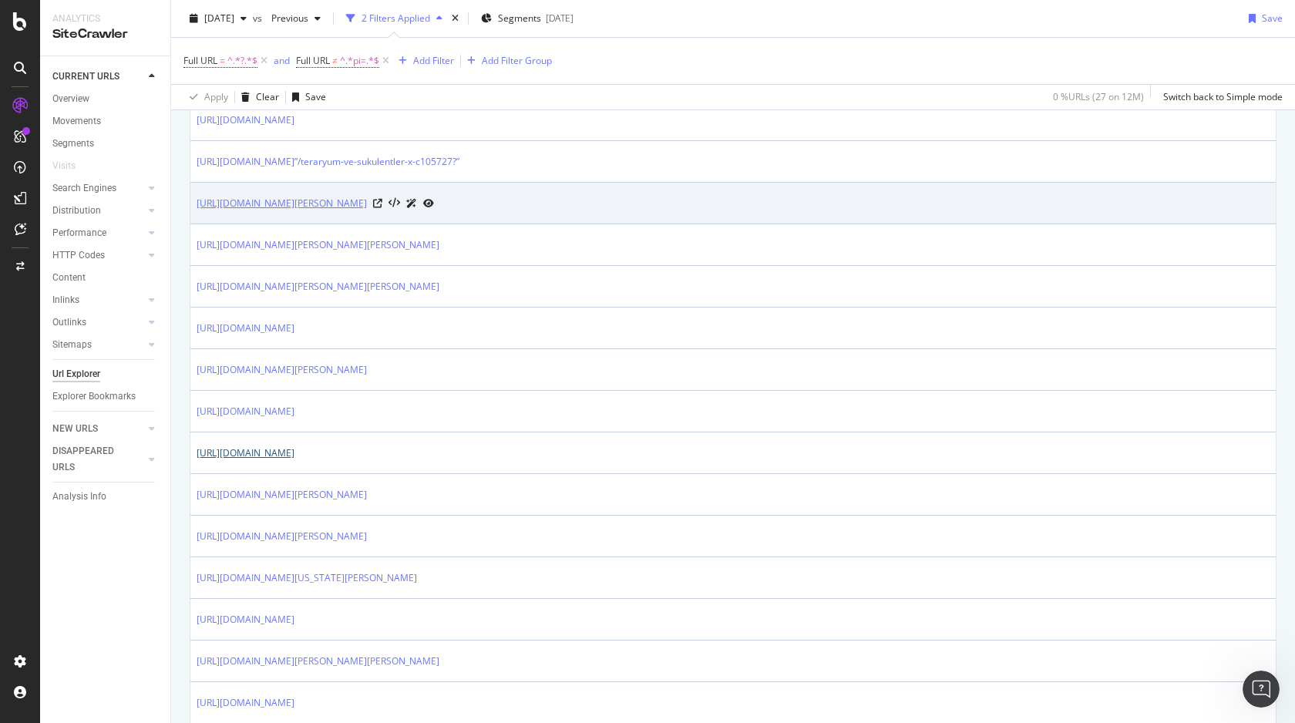
scroll to position [473, 0]
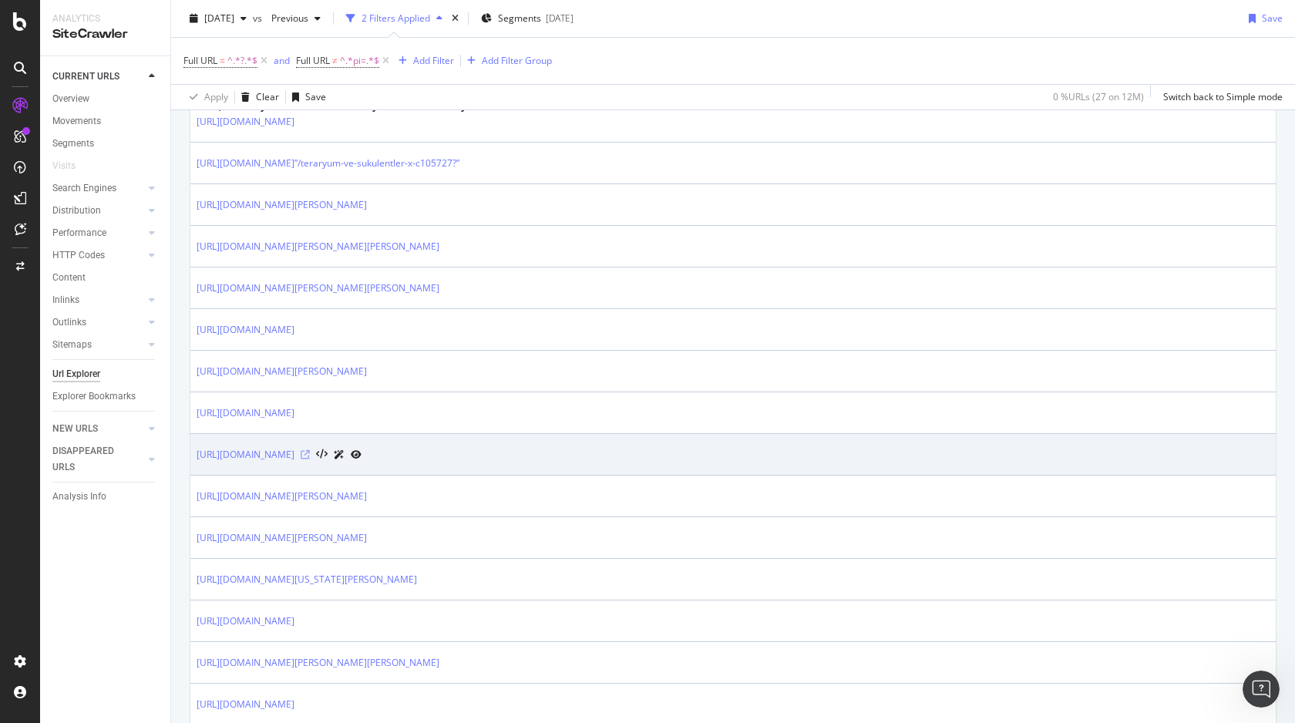
click at [310, 459] on icon at bounding box center [305, 454] width 9 height 9
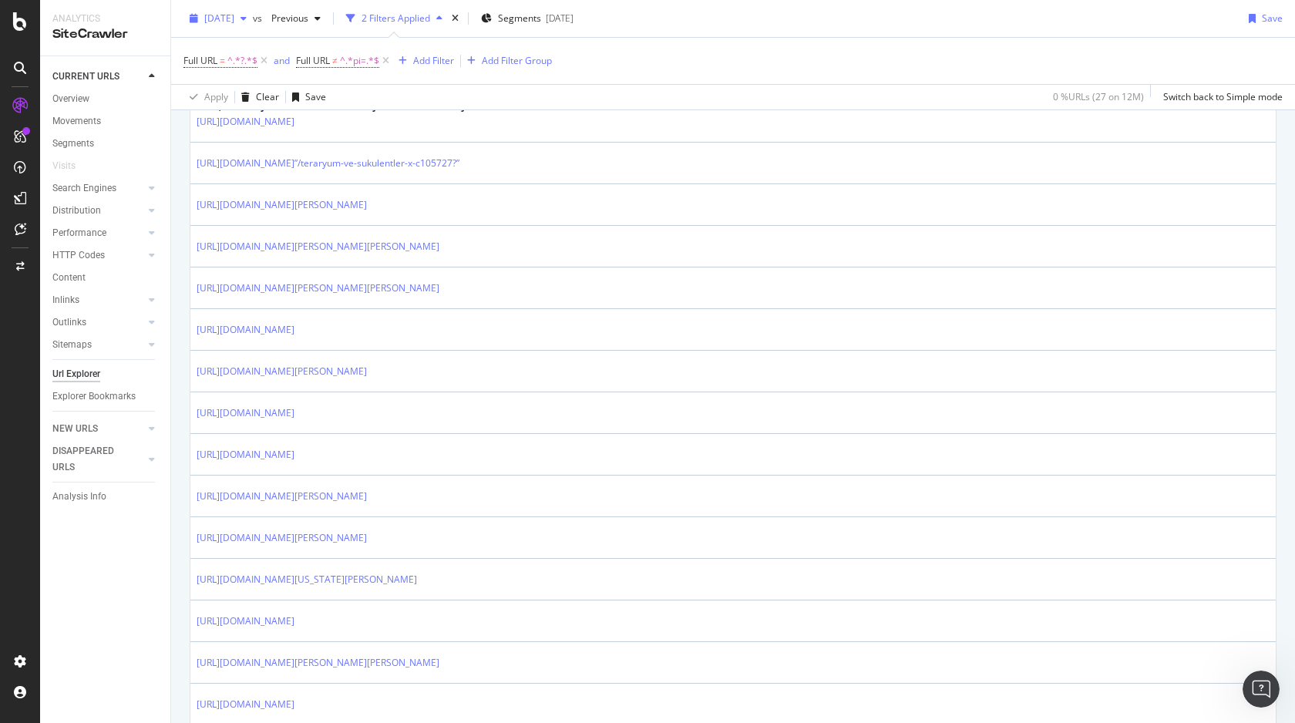
click at [253, 25] on div "[DATE]" at bounding box center [217, 18] width 69 height 23
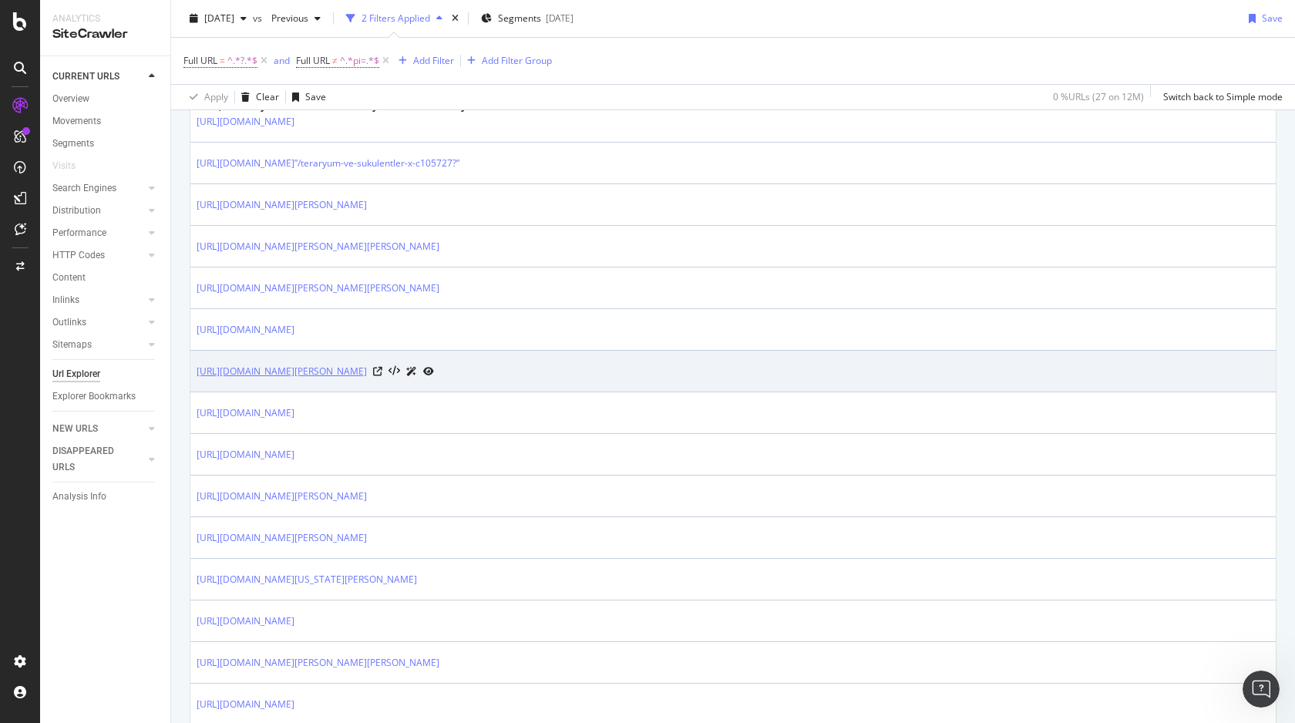
click at [367, 379] on link "[URL][DOMAIN_NAME]" at bounding box center [282, 371] width 170 height 15
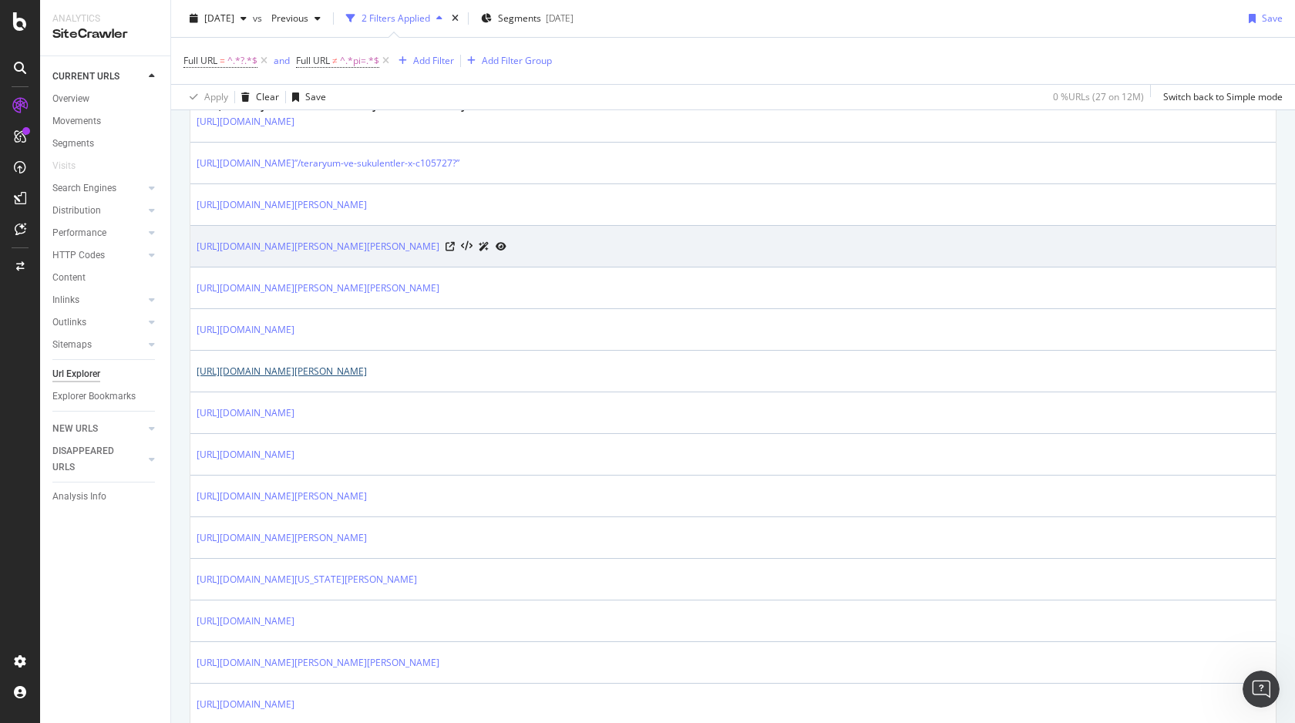
scroll to position [0, 0]
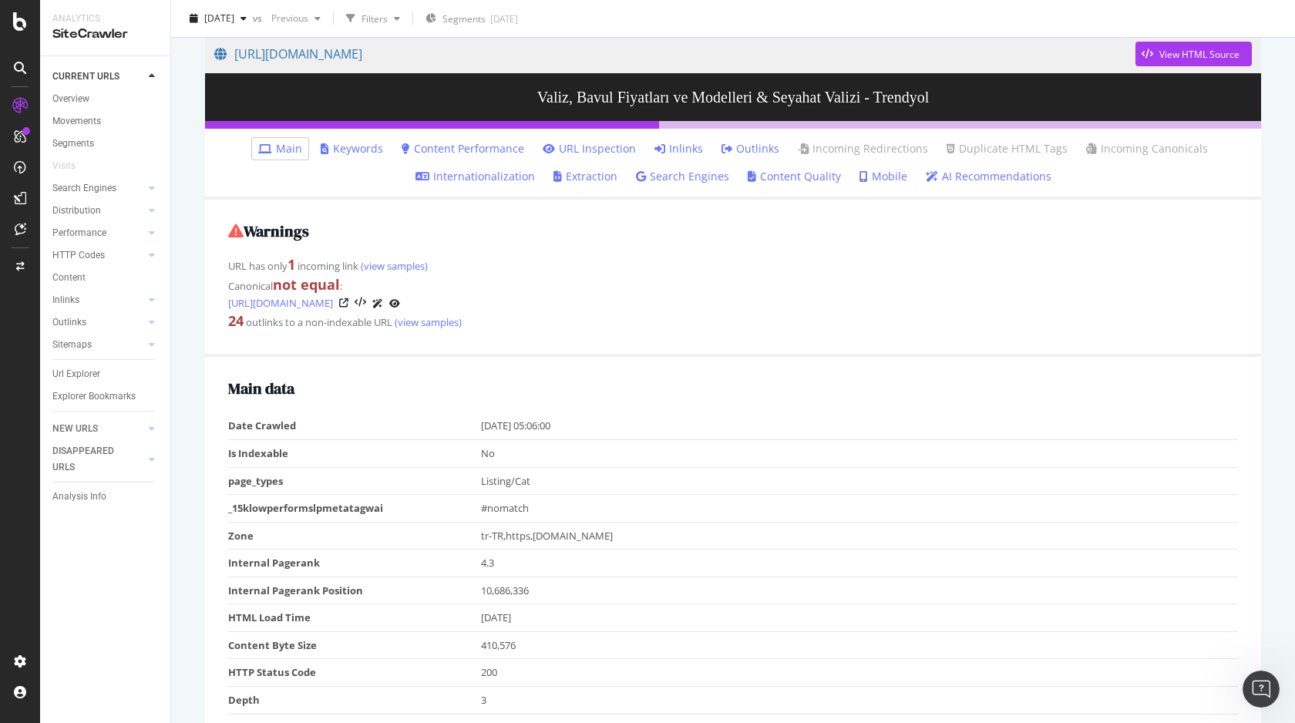
scroll to position [130, 0]
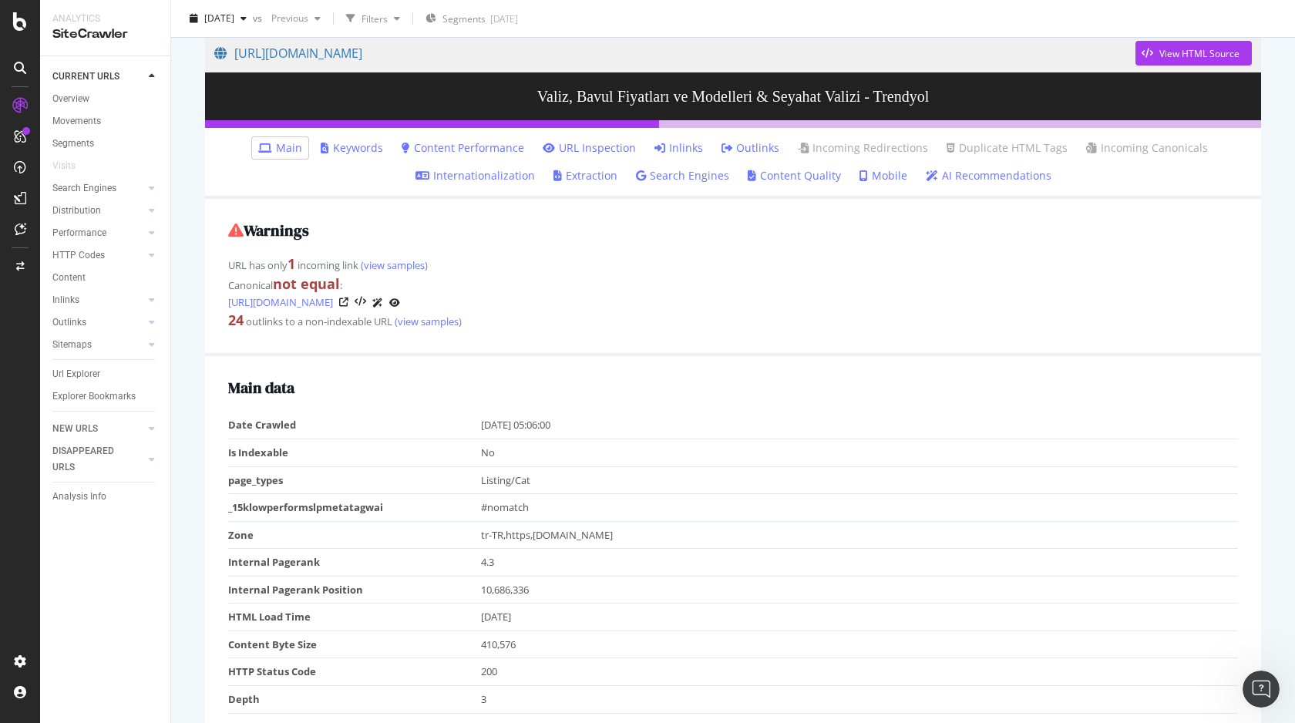
click at [681, 145] on link "Inlinks" at bounding box center [678, 147] width 49 height 15
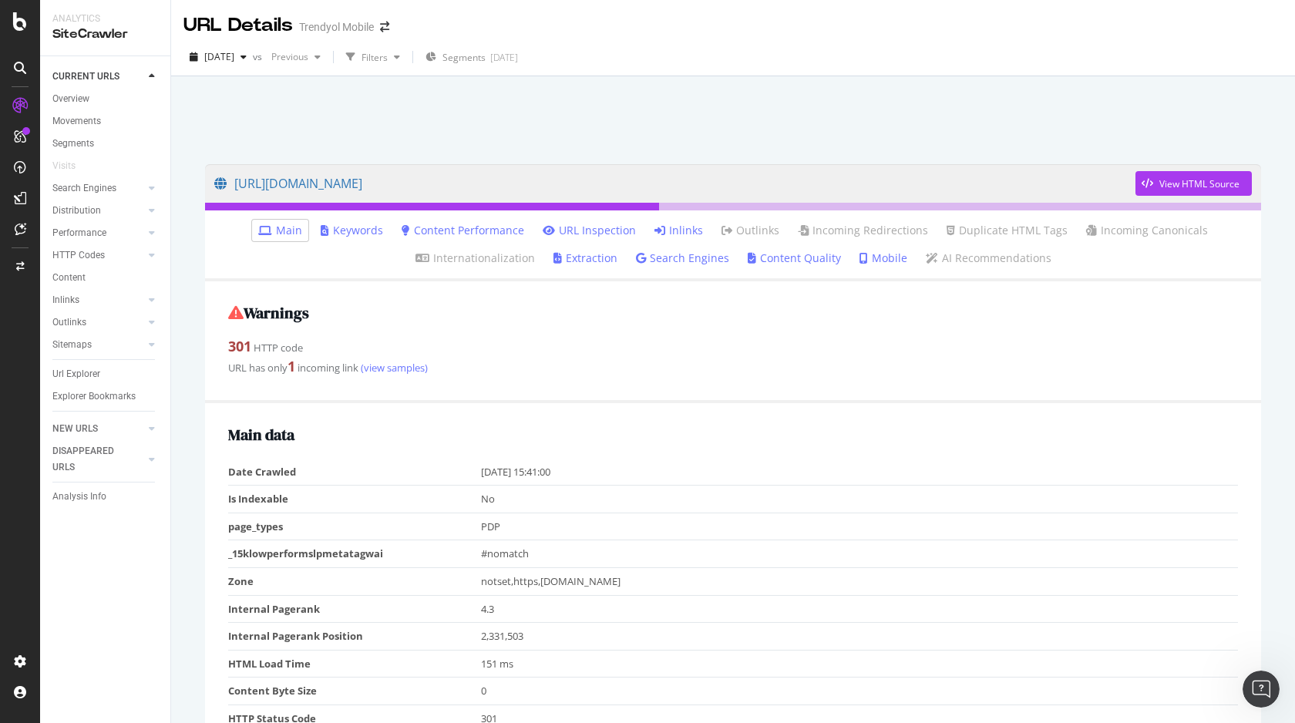
scroll to position [64, 0]
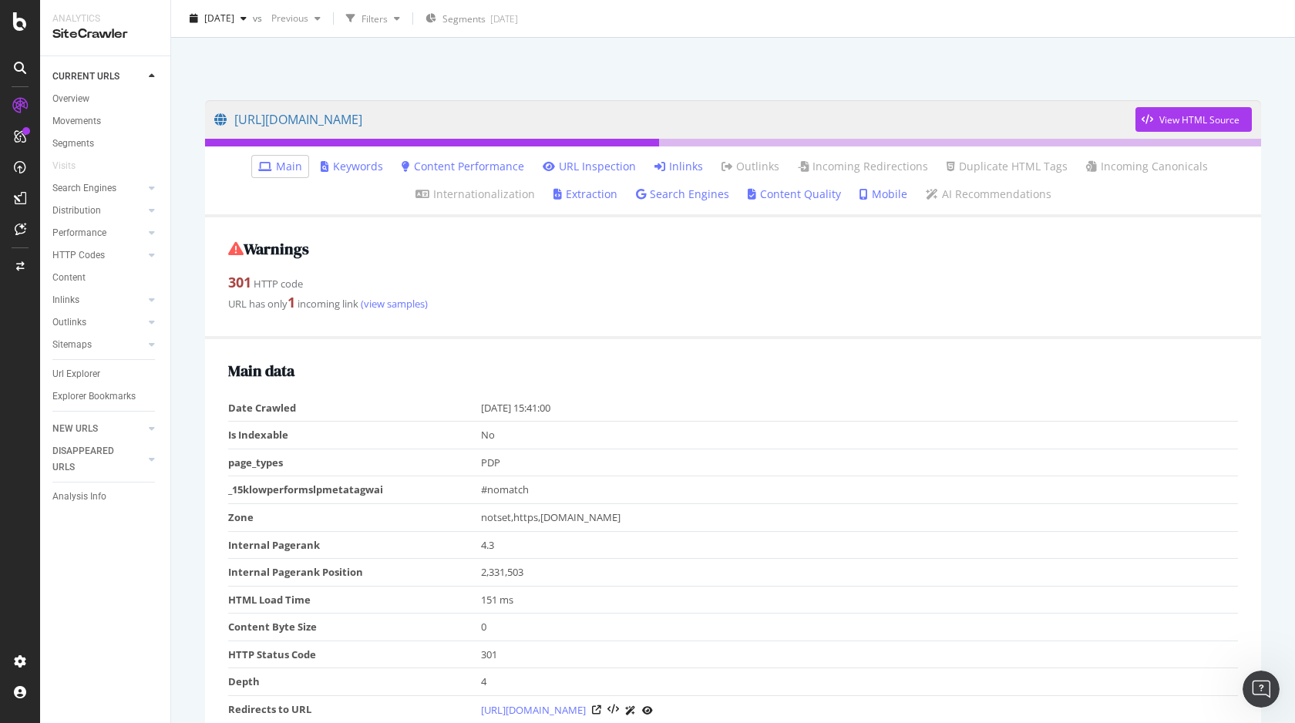
click at [671, 162] on link "Inlinks" at bounding box center [678, 166] width 49 height 15
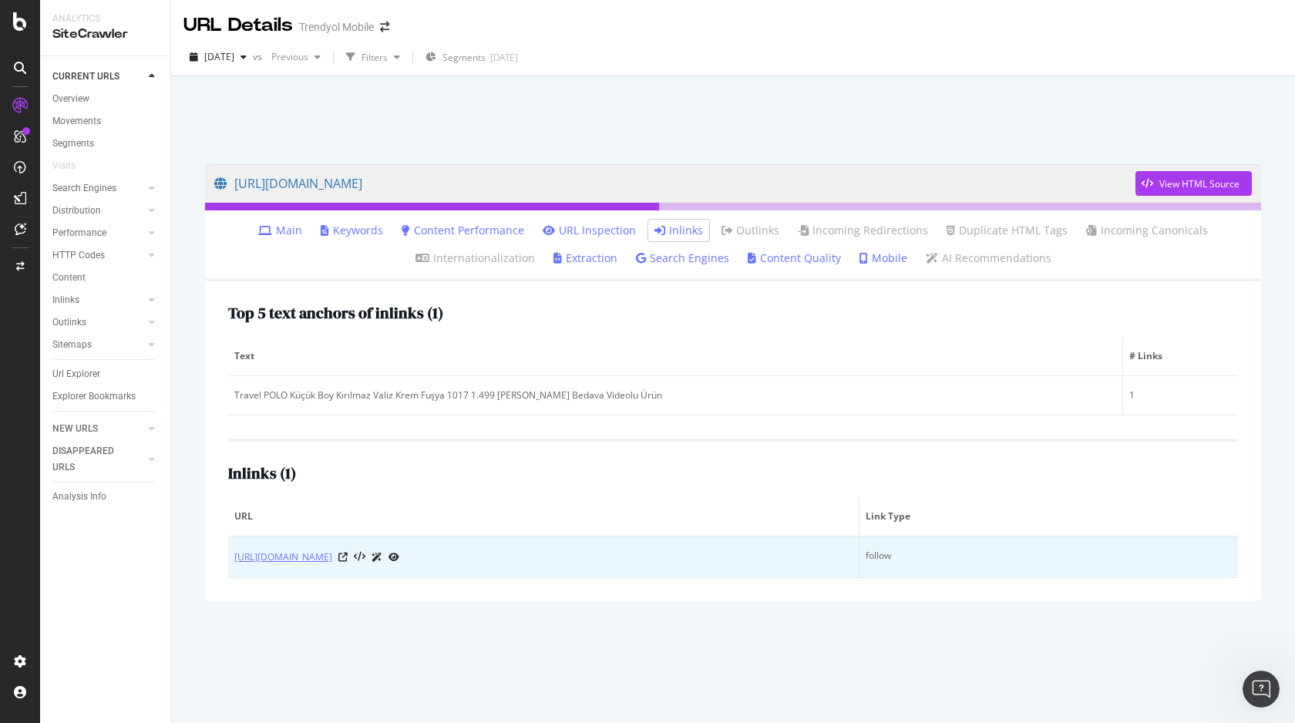
click at [332, 563] on link "[URL][DOMAIN_NAME]" at bounding box center [283, 557] width 98 height 15
click at [348, 562] on icon at bounding box center [342, 557] width 9 height 9
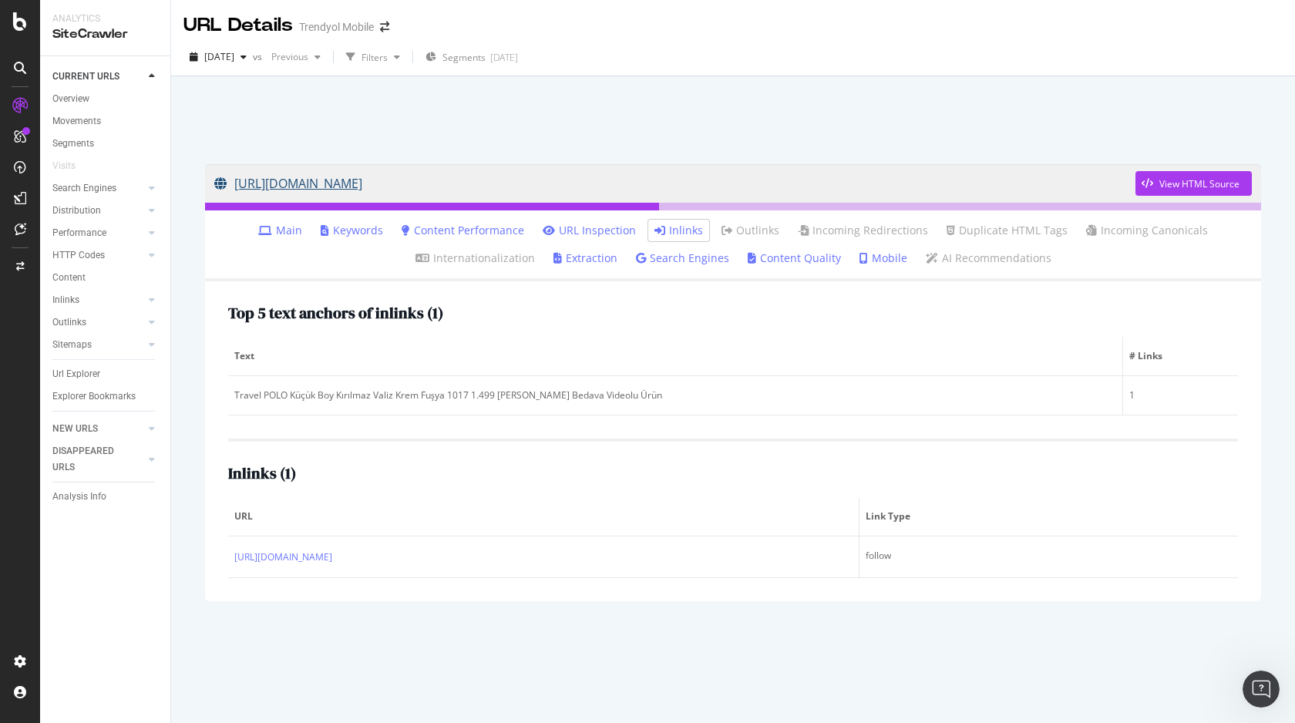
click at [532, 180] on link "https://www.trendyol.com/travel-polo/kucuk-boy-kirilmaz-valiz-krem-fusya-1017-p…" at bounding box center [674, 183] width 921 height 39
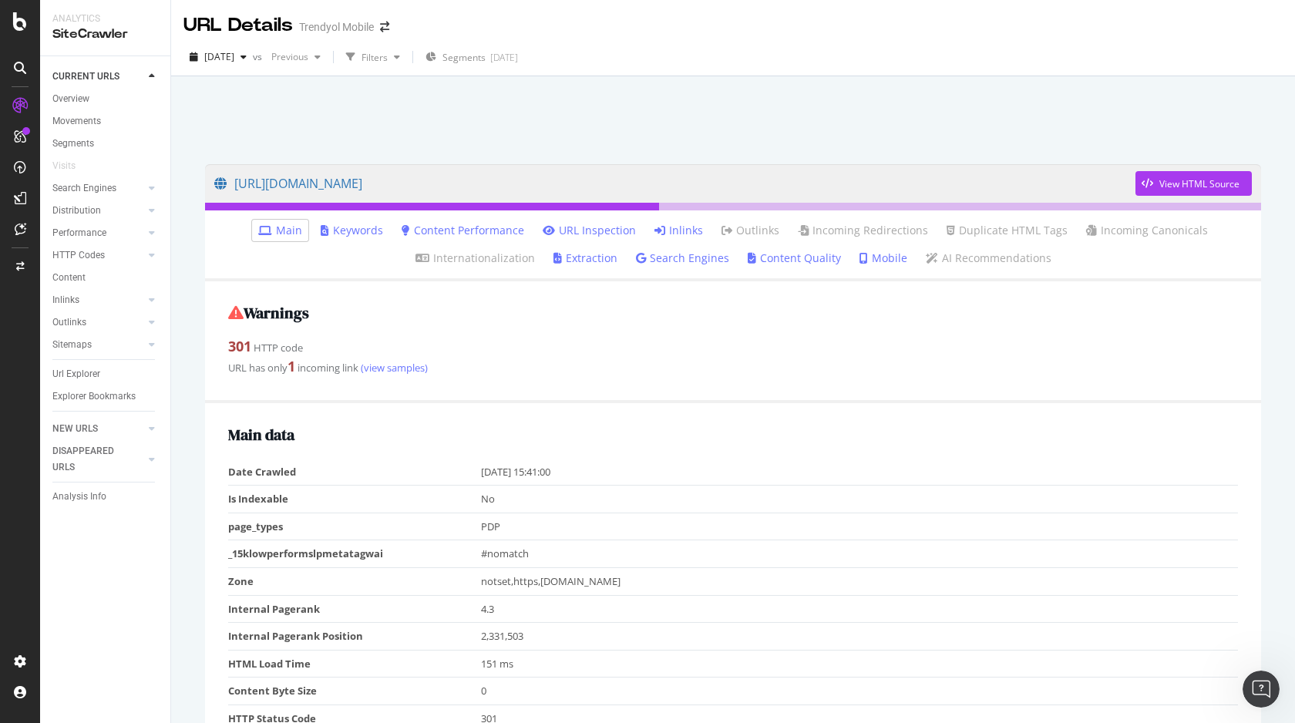
scroll to position [287, 0]
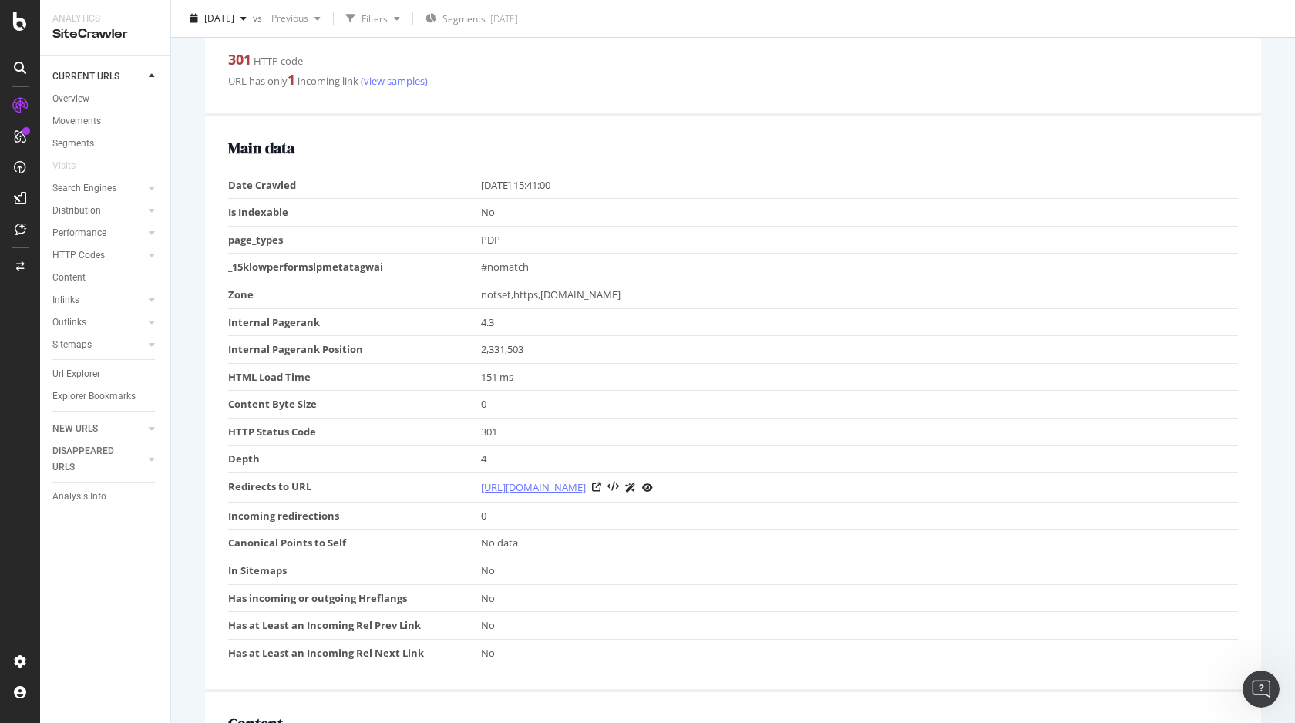
click at [586, 483] on link "https://www.trendyol.com/travel-polo/kucuk-boy-kirilmaz-valiz-krem-fusya-1017-p…" at bounding box center [533, 486] width 105 height 15
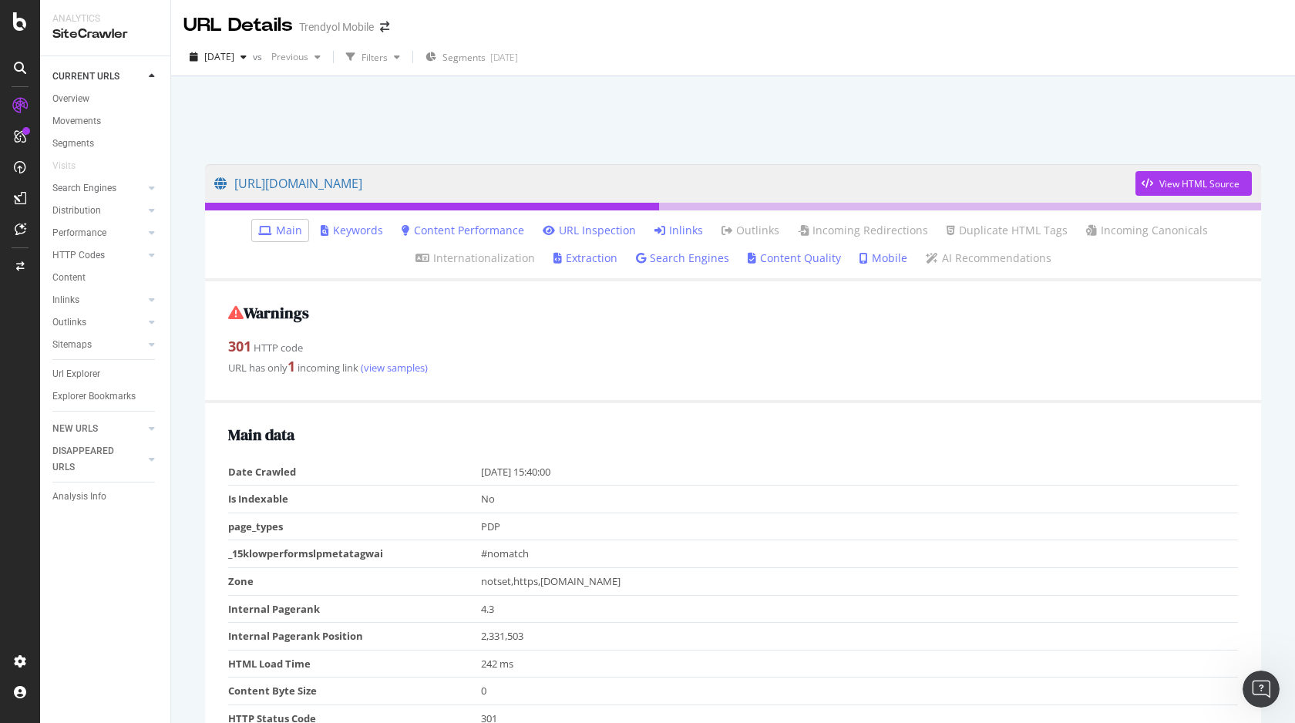
click at [687, 224] on link "Inlinks" at bounding box center [678, 230] width 49 height 15
